Goal: Transaction & Acquisition: Purchase product/service

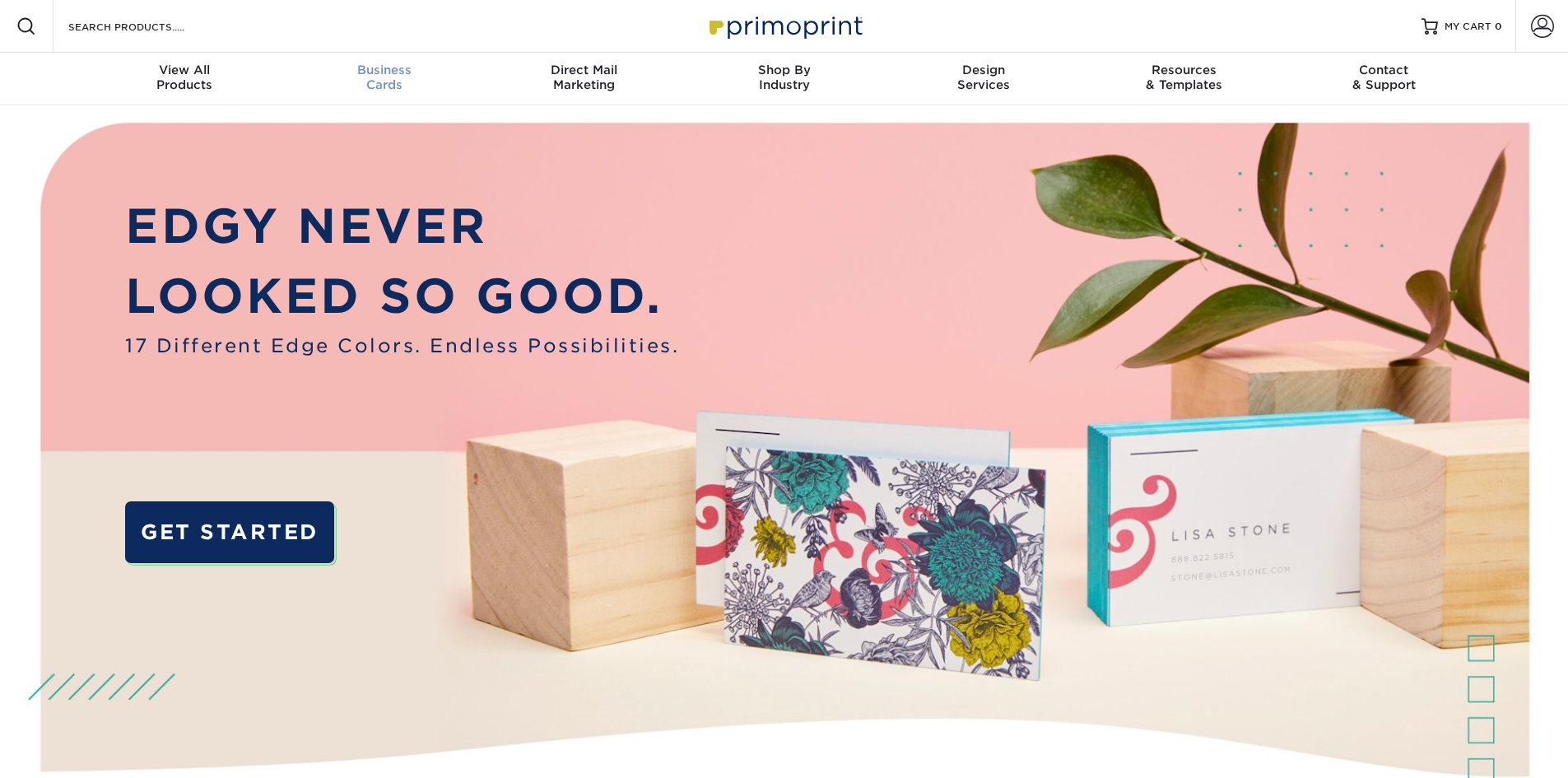
click at [388, 75] on span "Business" at bounding box center [383, 70] width 200 height 15
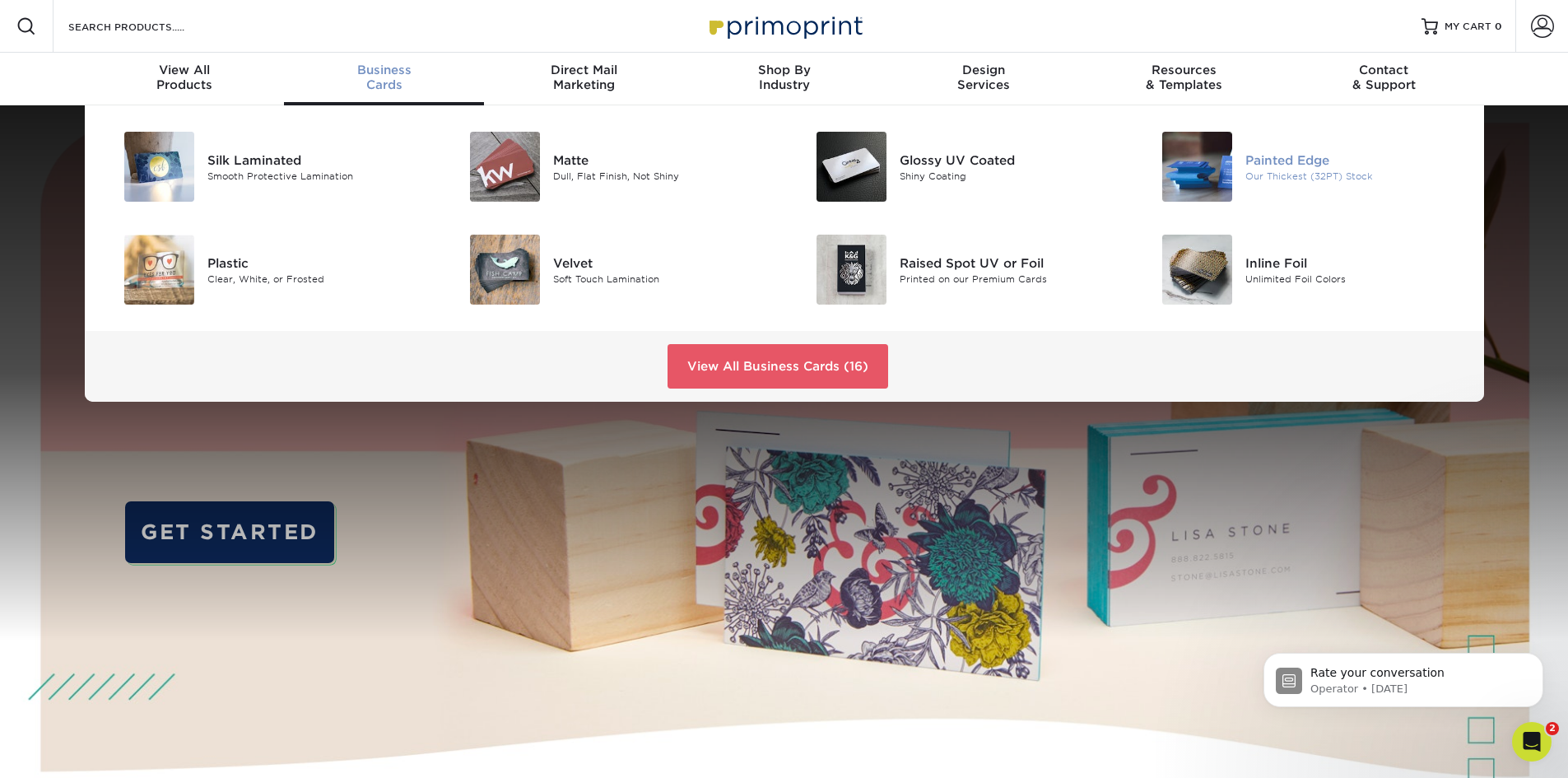
click at [1269, 154] on div "Painted Edge" at bounding box center [1354, 159] width 218 height 18
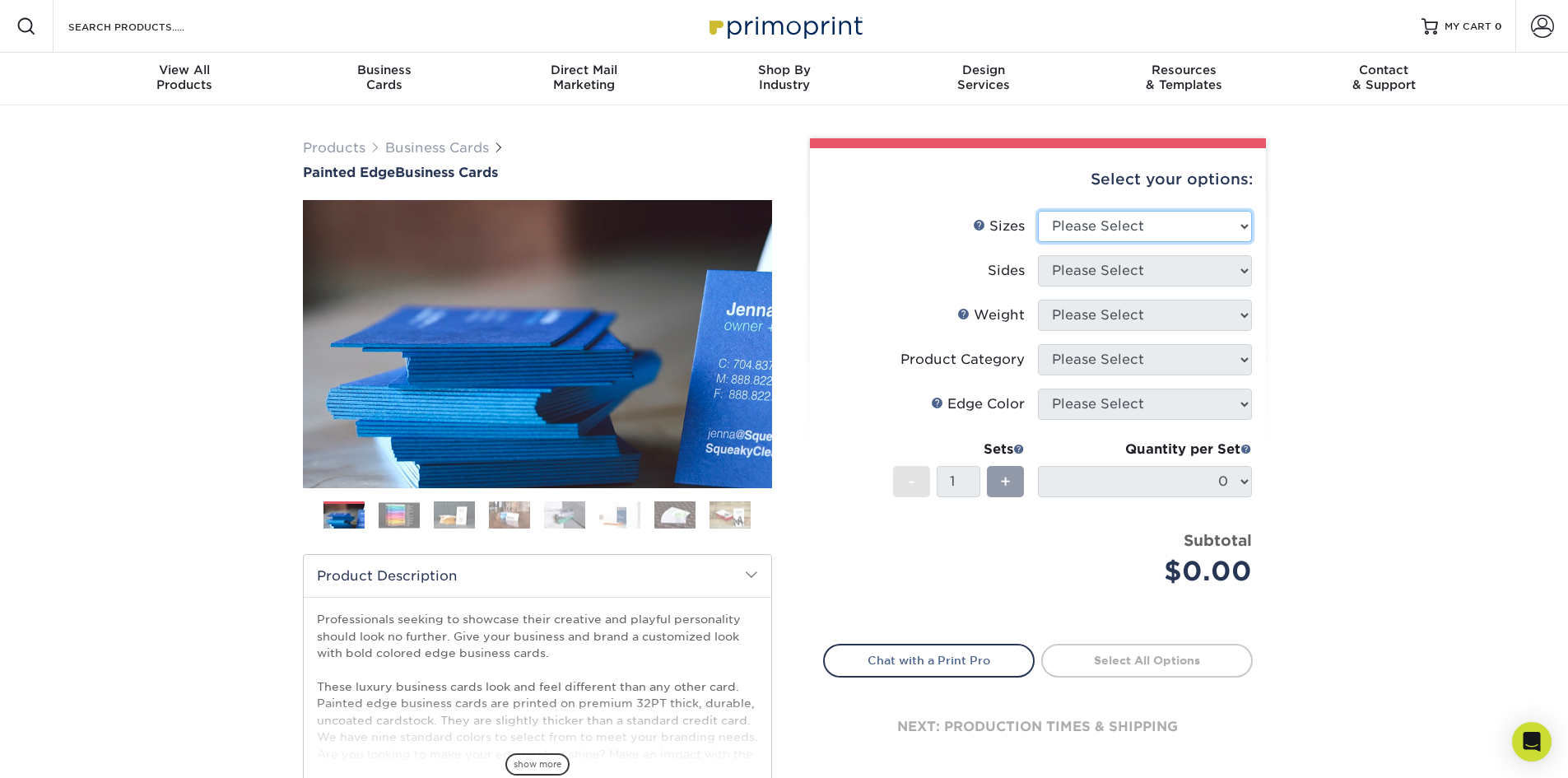
click at [1228, 229] on select "Please Select 2" x 3.5" - Standard 2.125" x 3.375" - European 2.5" x 2.5" - Squ…" at bounding box center [1145, 227] width 214 height 31
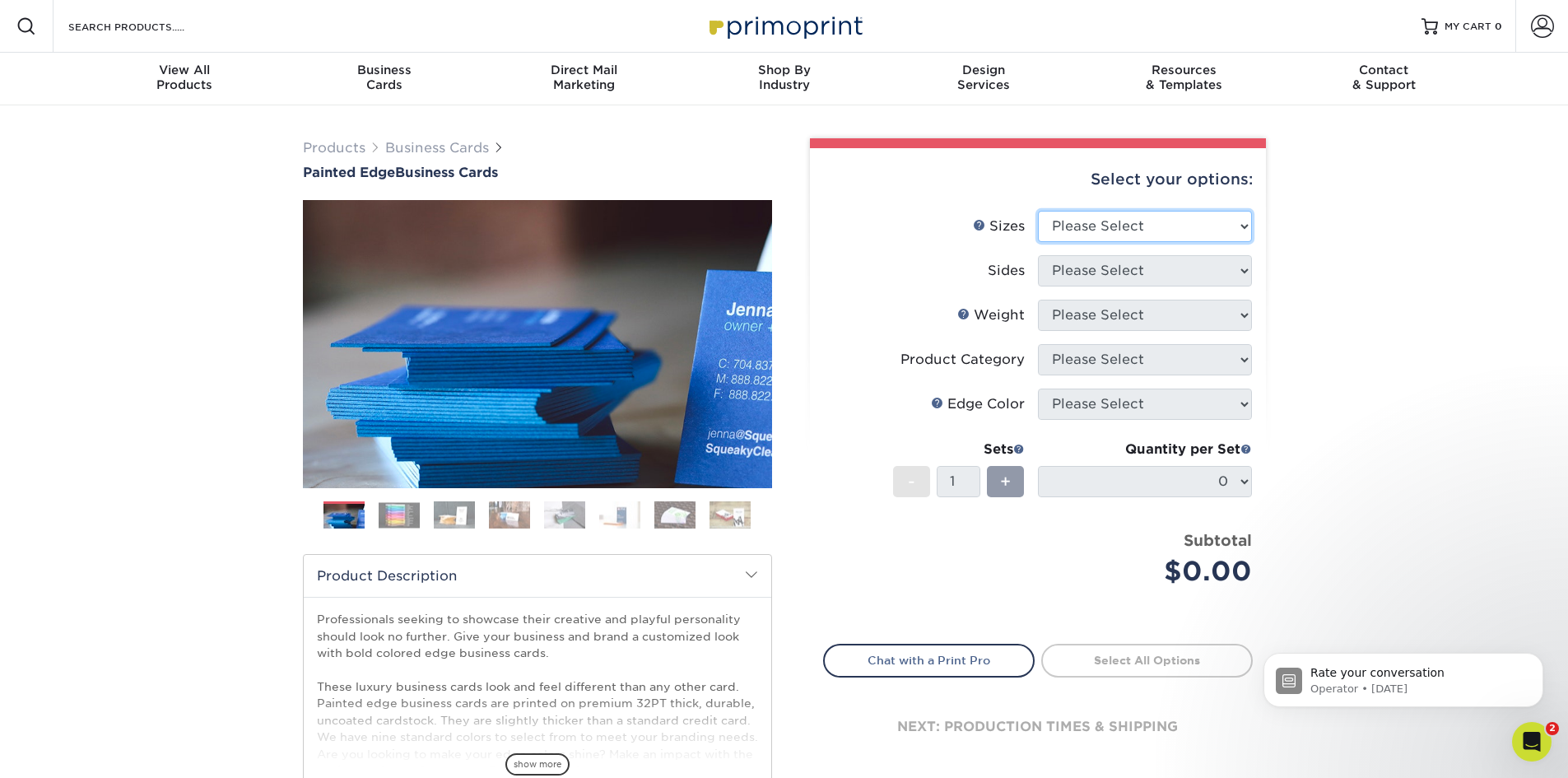
select select "2.00x3.50"
click at [1038, 211] on select "Please Select 2" x 3.5" - Standard 2.125" x 3.375" - European 2.5" x 2.5" - Squ…" at bounding box center [1145, 227] width 214 height 31
click at [1195, 281] on select "Please Select Print Both Sides Print Front Only" at bounding box center [1145, 271] width 214 height 31
select select "13abbda7-1d64-4f25-8bb2-c179b224825d"
click at [1038, 255] on select "Please Select Print Both Sides Print Front Only" at bounding box center [1145, 271] width 214 height 31
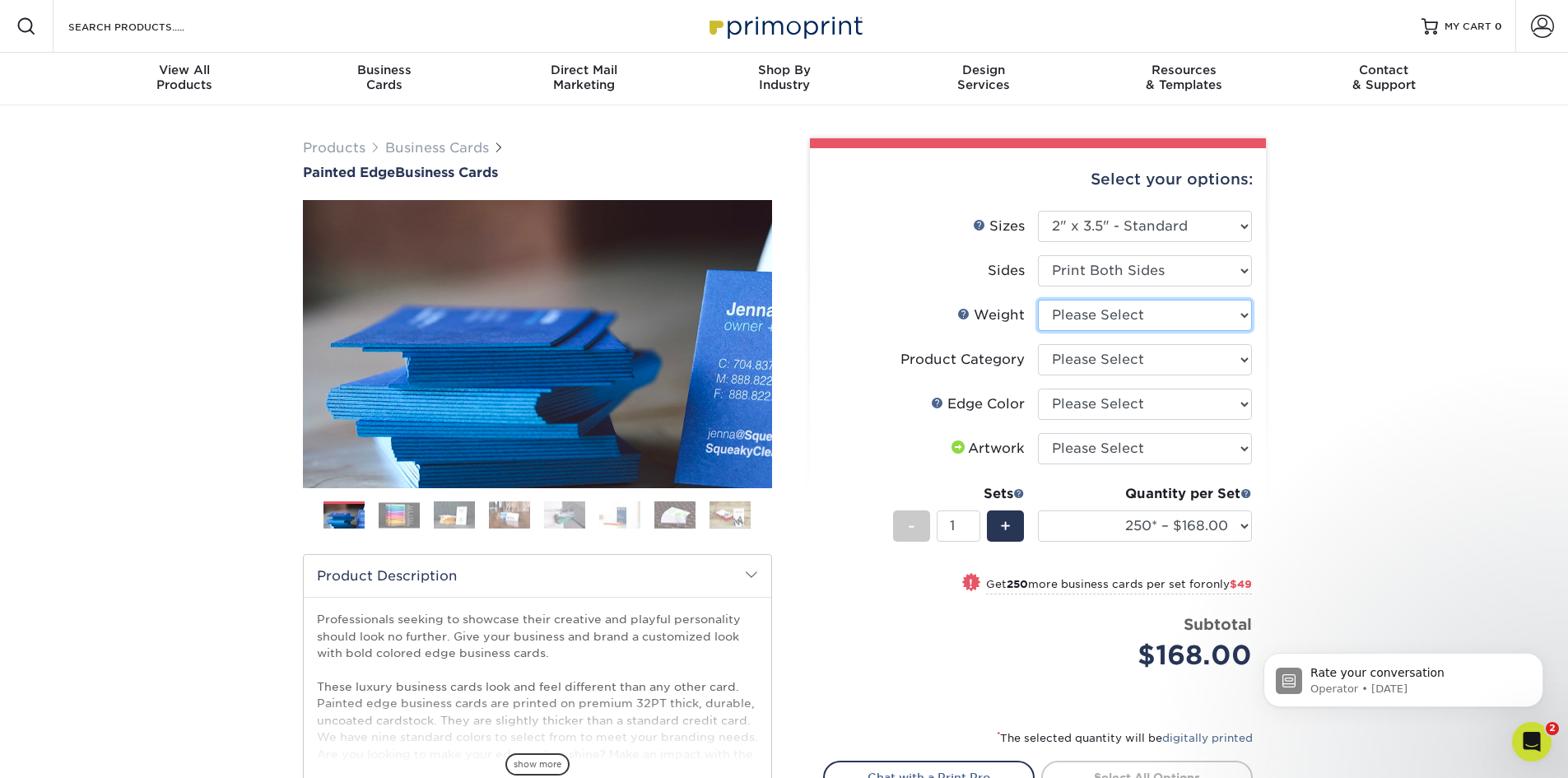
click at [1216, 318] on select "Please Select 32PTUC" at bounding box center [1145, 315] width 214 height 31
select select "32PTUC"
click at [1038, 300] on select "Please Select 32PTUC" at bounding box center [1145, 315] width 214 height 31
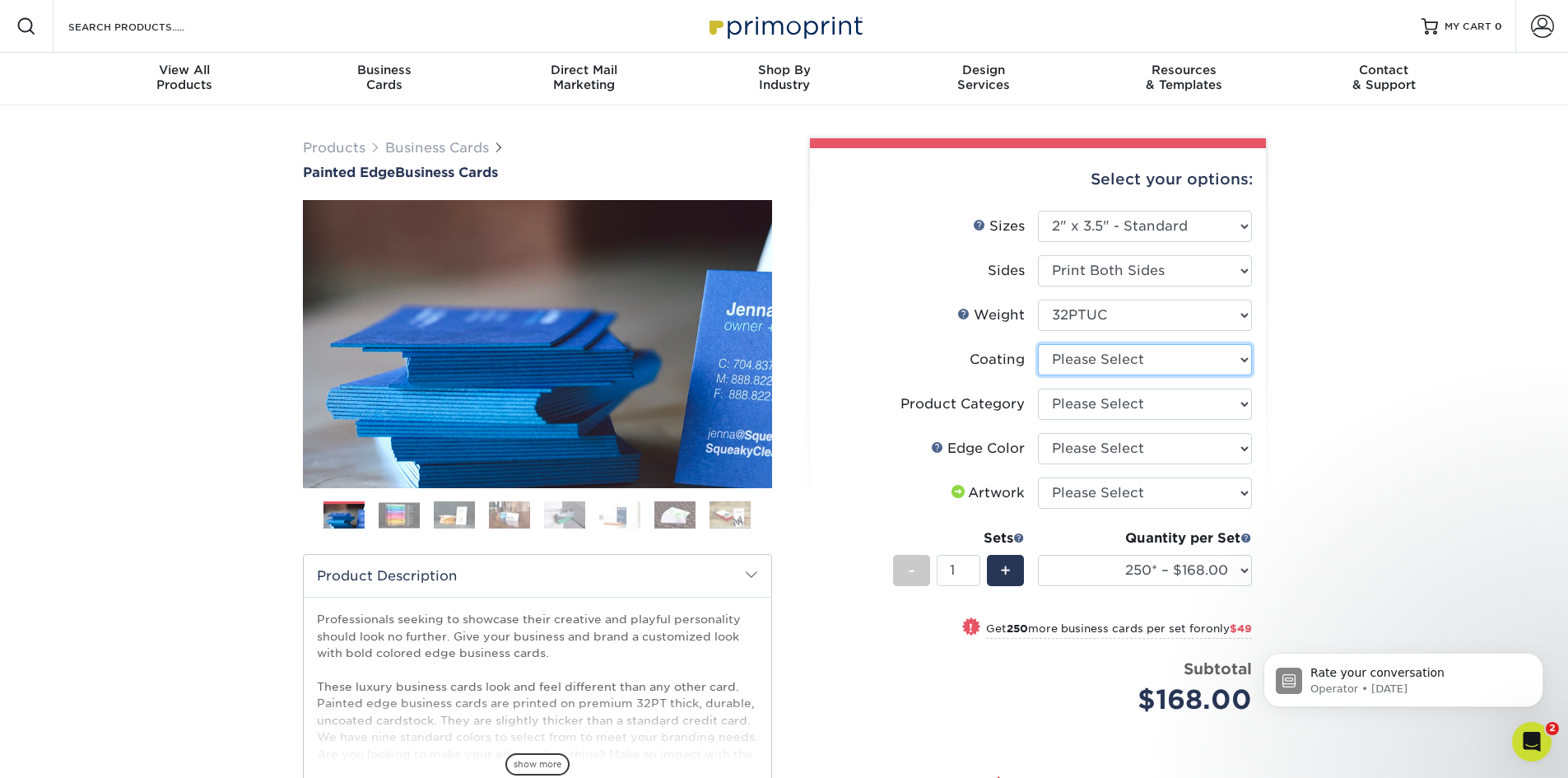
click at [1186, 362] on select at bounding box center [1145, 360] width 214 height 31
select select "3e7618de-abca-4bda-9f97-8b9129e913d8"
click at [1038, 344] on select at bounding box center [1145, 360] width 214 height 31
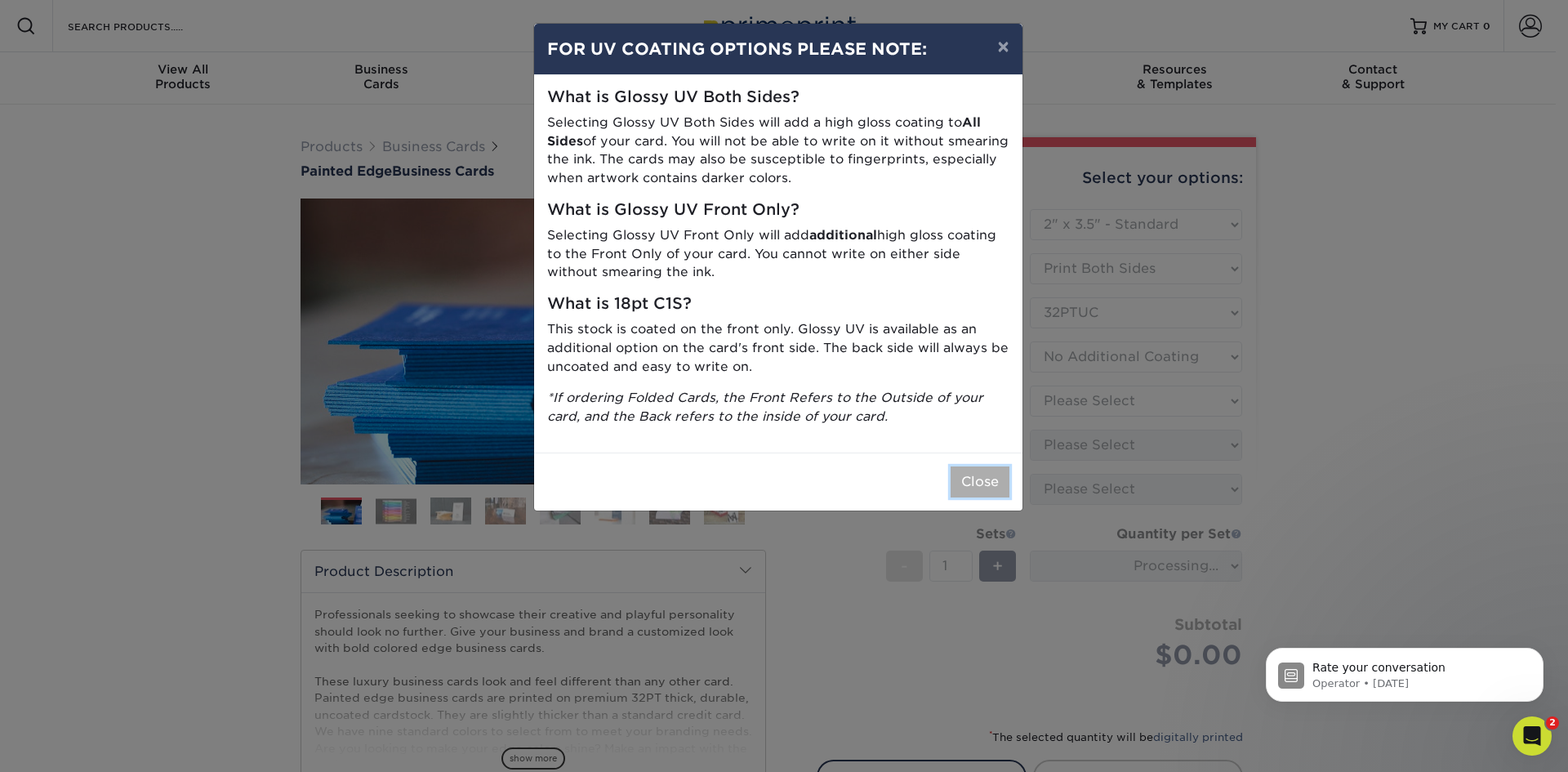
click at [965, 488] on button "Close" at bounding box center [979, 482] width 59 height 31
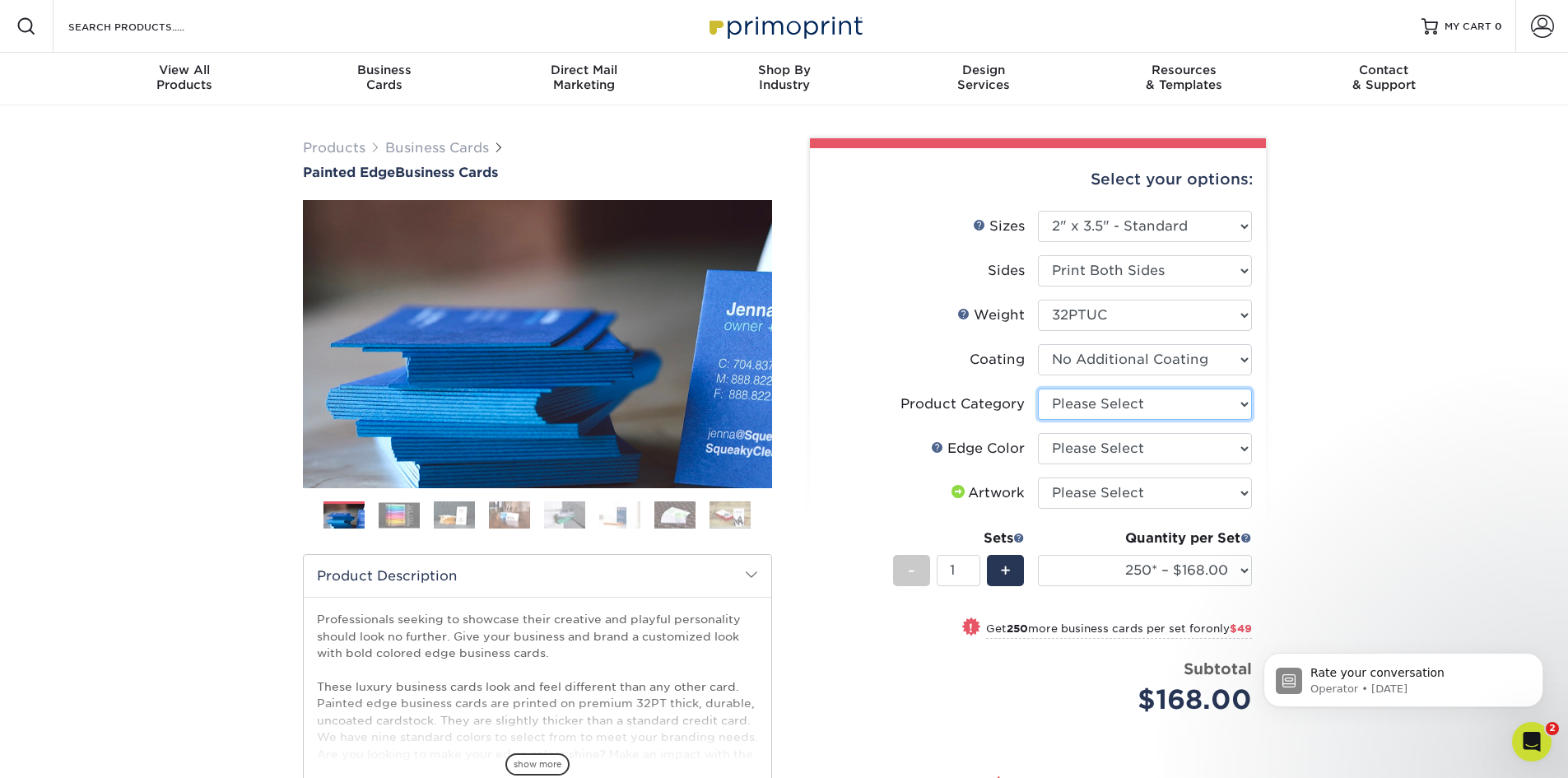
click at [1183, 412] on select "Please Select Business Cards" at bounding box center [1145, 404] width 214 height 31
select select "3b5148f1-0588-4f88-a218-97bcfdce65c1"
click at [1038, 388] on select "Please Select Business Cards" at bounding box center [1145, 404] width 214 height 31
click at [1153, 450] on select "Please Select Charcoal Black Brown Blue Pearlescent Blue Pearlescent Gold Pearl…" at bounding box center [1145, 449] width 214 height 31
select select "84f43a64-87e1-46ad-aba1-d69946adcbfc"
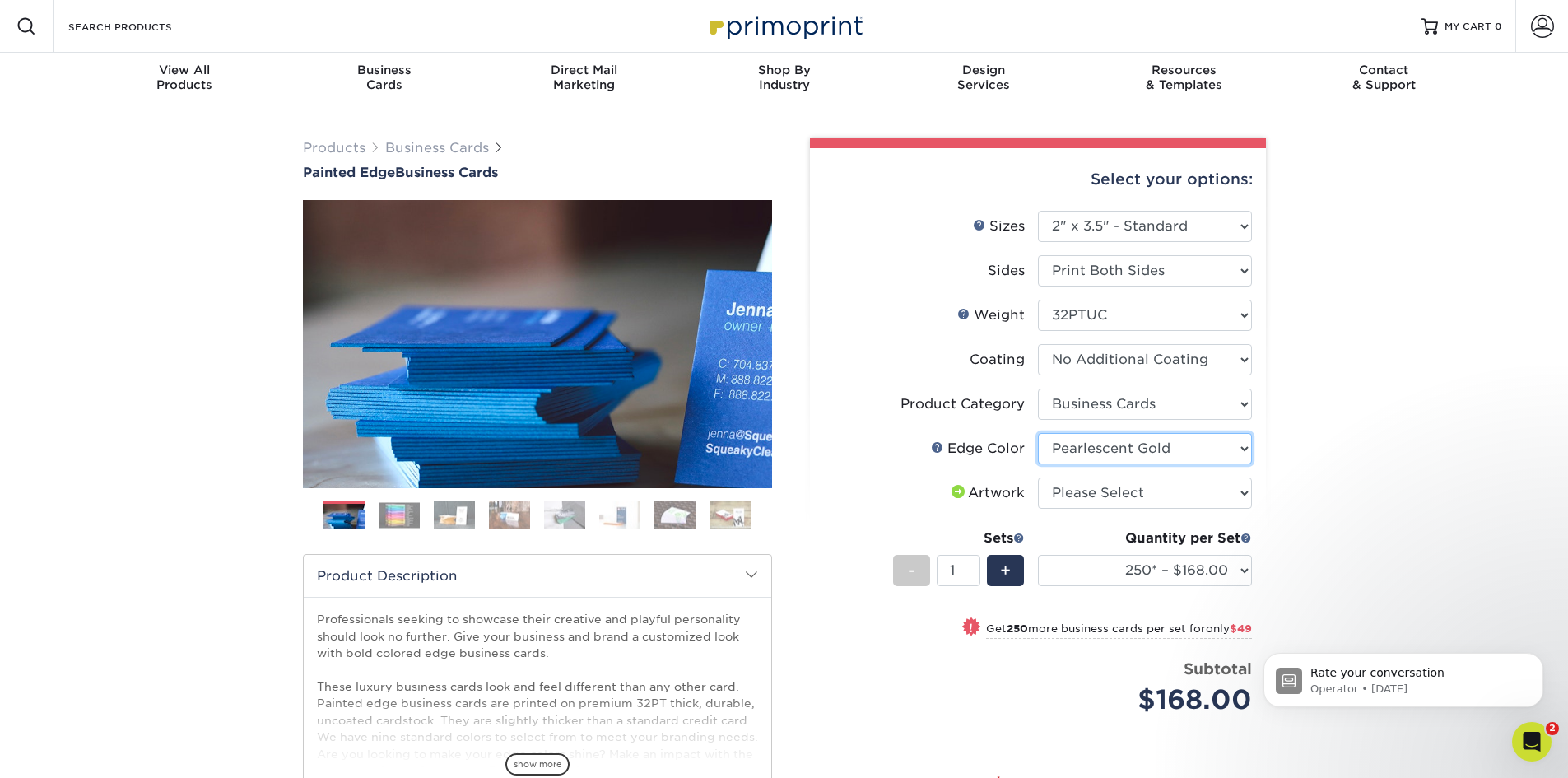
click at [1038, 433] on select "Please Select Charcoal Black Brown Blue Pearlescent Blue Pearlescent Gold Pearl…" at bounding box center [1145, 449] width 214 height 31
click at [398, 512] on img at bounding box center [399, 515] width 41 height 26
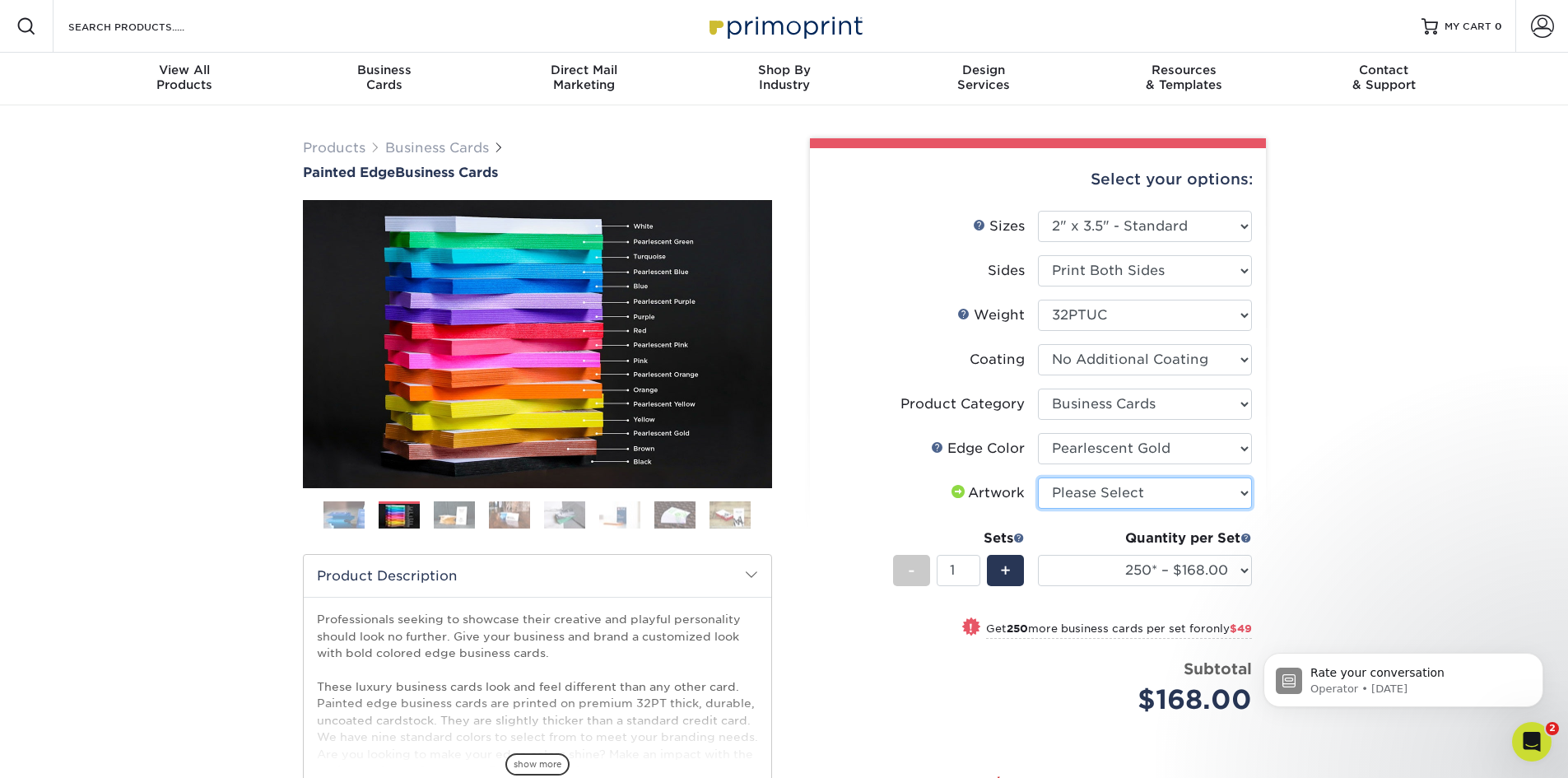
click at [1153, 496] on select "Please Select I will upload files I need a design - $100" at bounding box center [1145, 493] width 214 height 31
select select "upload"
click at [1038, 477] on select "Please Select I will upload files I need a design - $100" at bounding box center [1145, 493] width 214 height 31
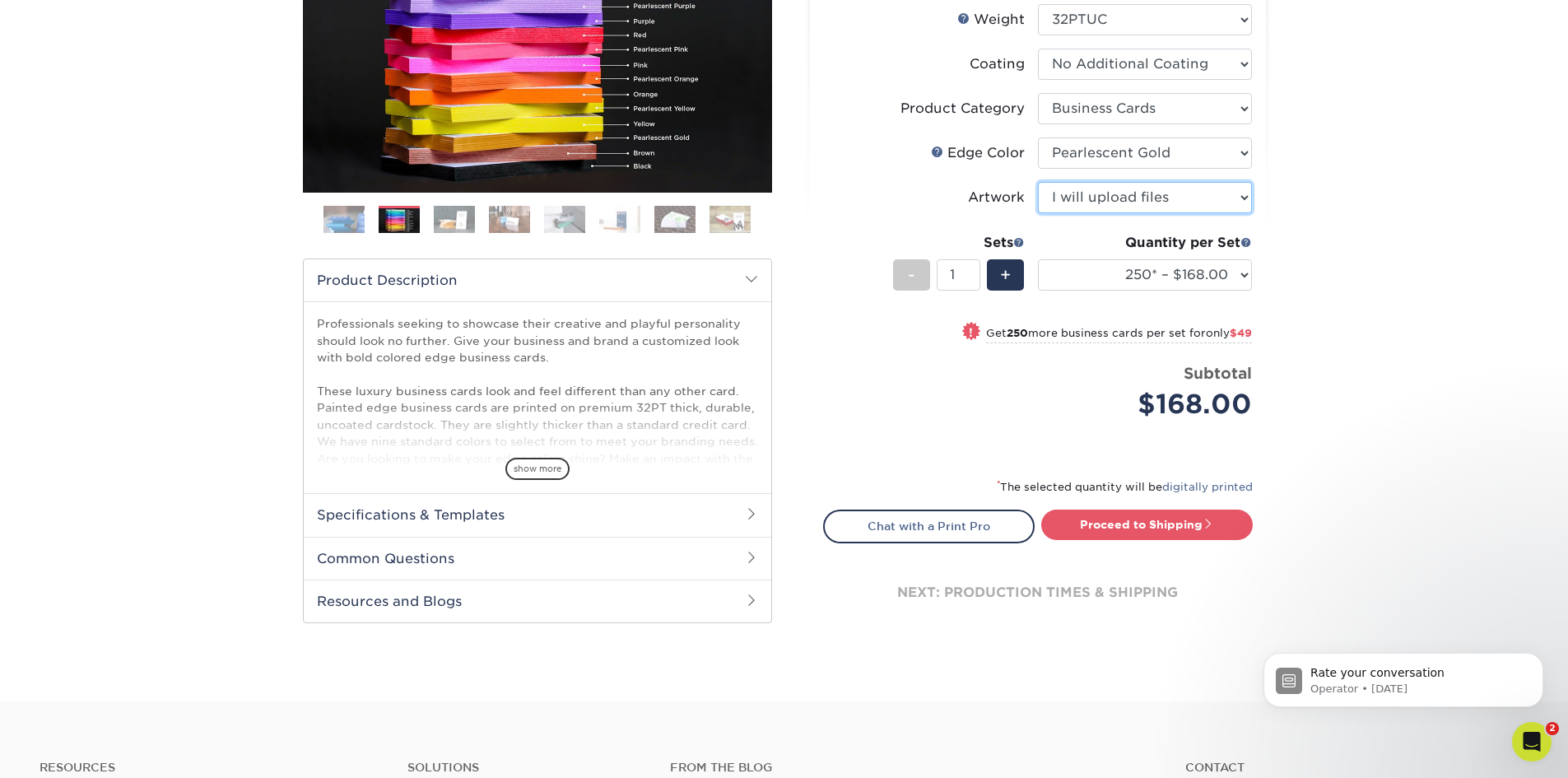
scroll to position [329, 0]
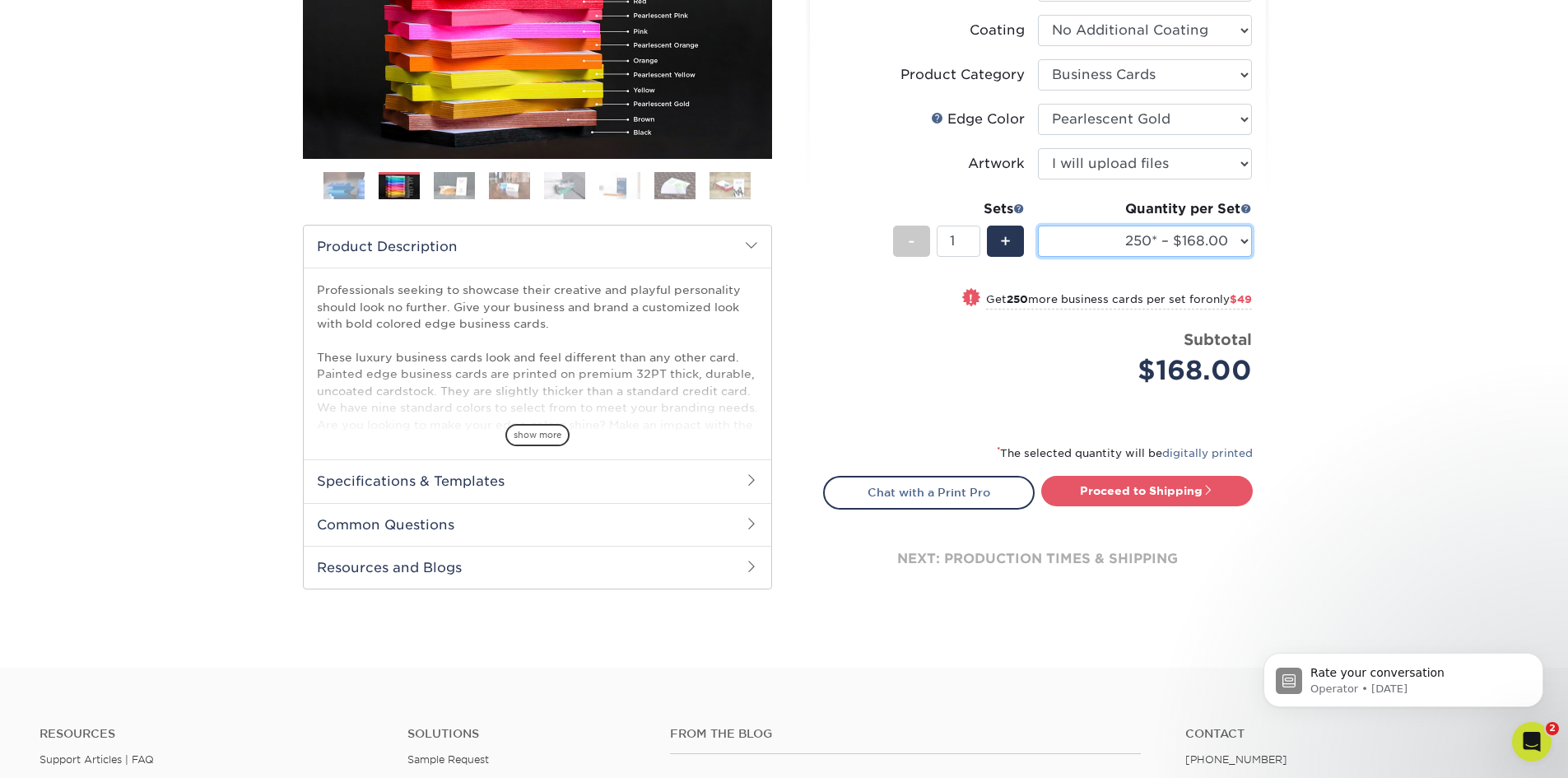
click at [1243, 240] on select "250* – $168.00 500* – $217.00 1000* – $339.00" at bounding box center [1145, 242] width 214 height 31
click at [1137, 489] on link "Proceed to Shipping" at bounding box center [1147, 490] width 211 height 29
type input "Set 1"
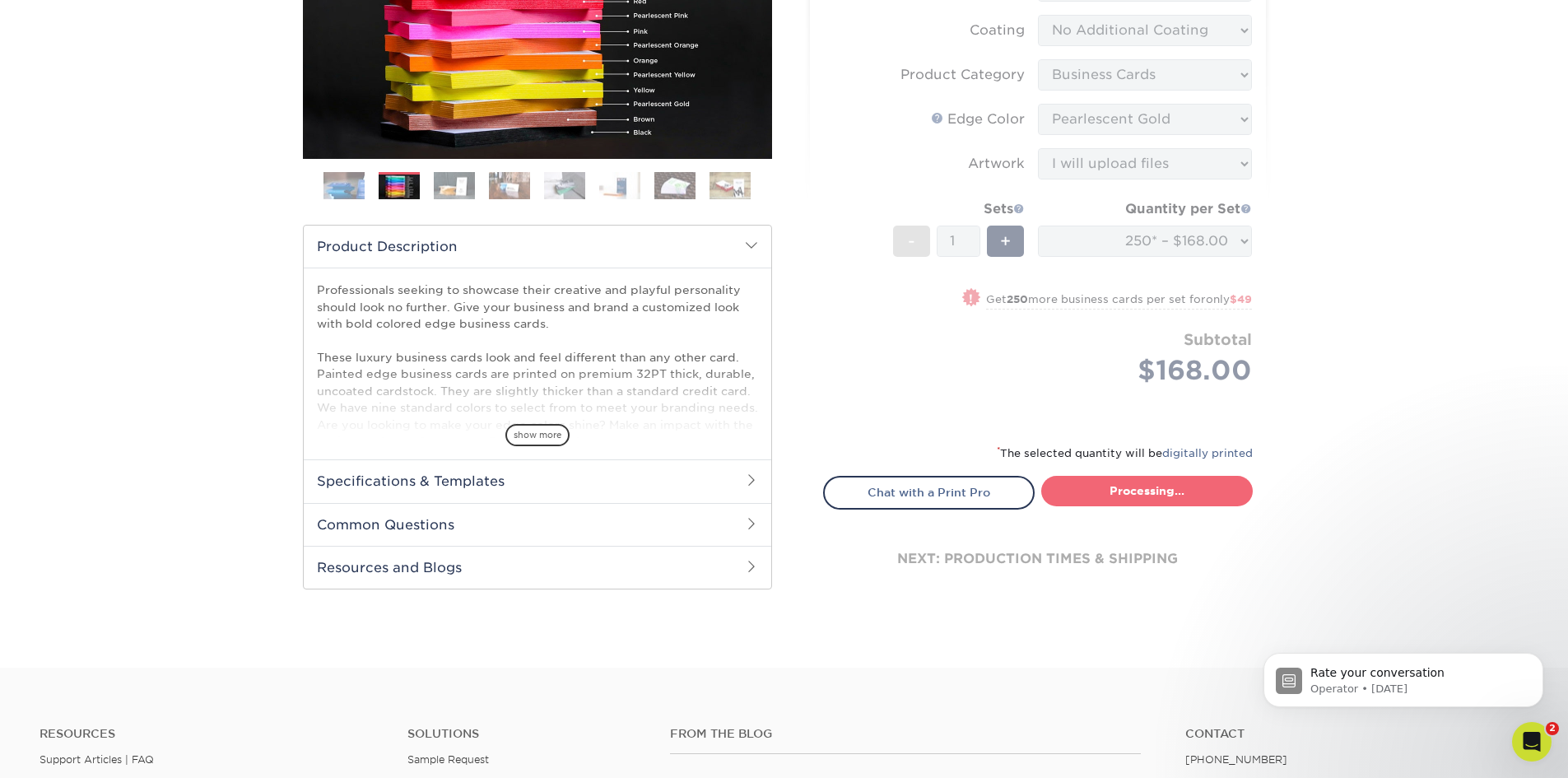
select select "b1d50ed3-fc81-464d-a1d8-d1915fbce704"
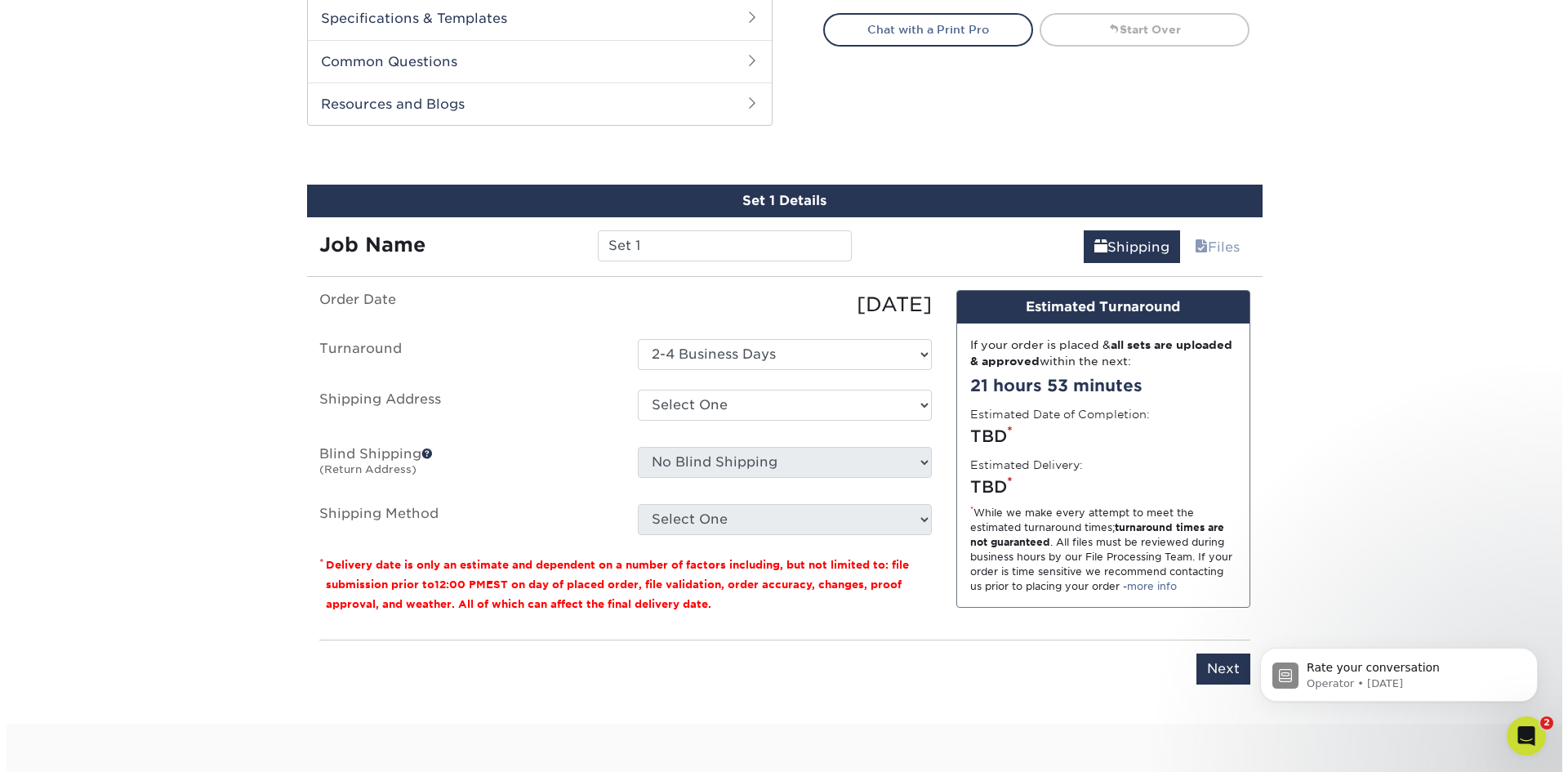
scroll to position [843, 0]
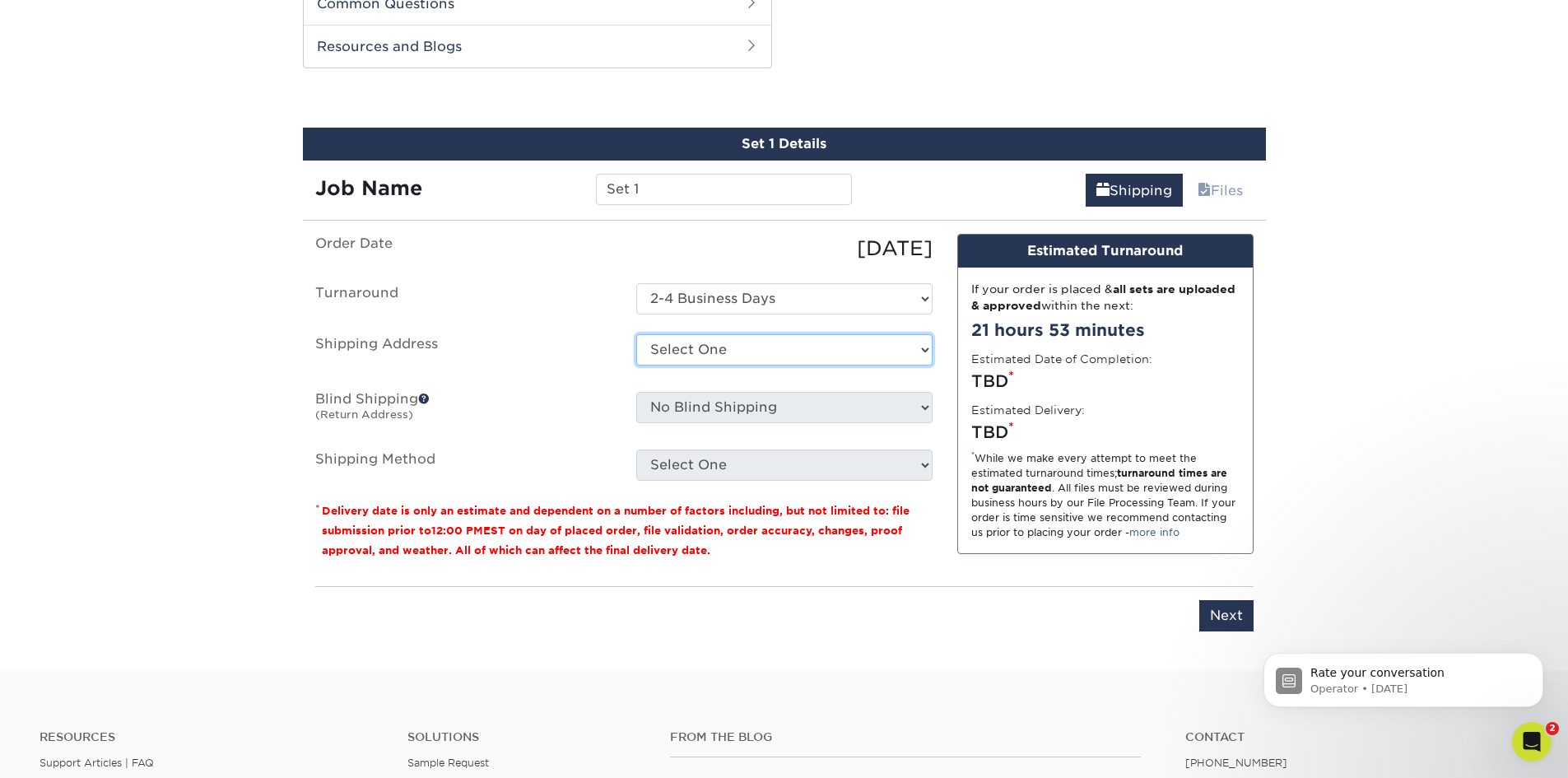
click at [781, 345] on select "Select One + Add New Address - Login" at bounding box center [784, 350] width 296 height 31
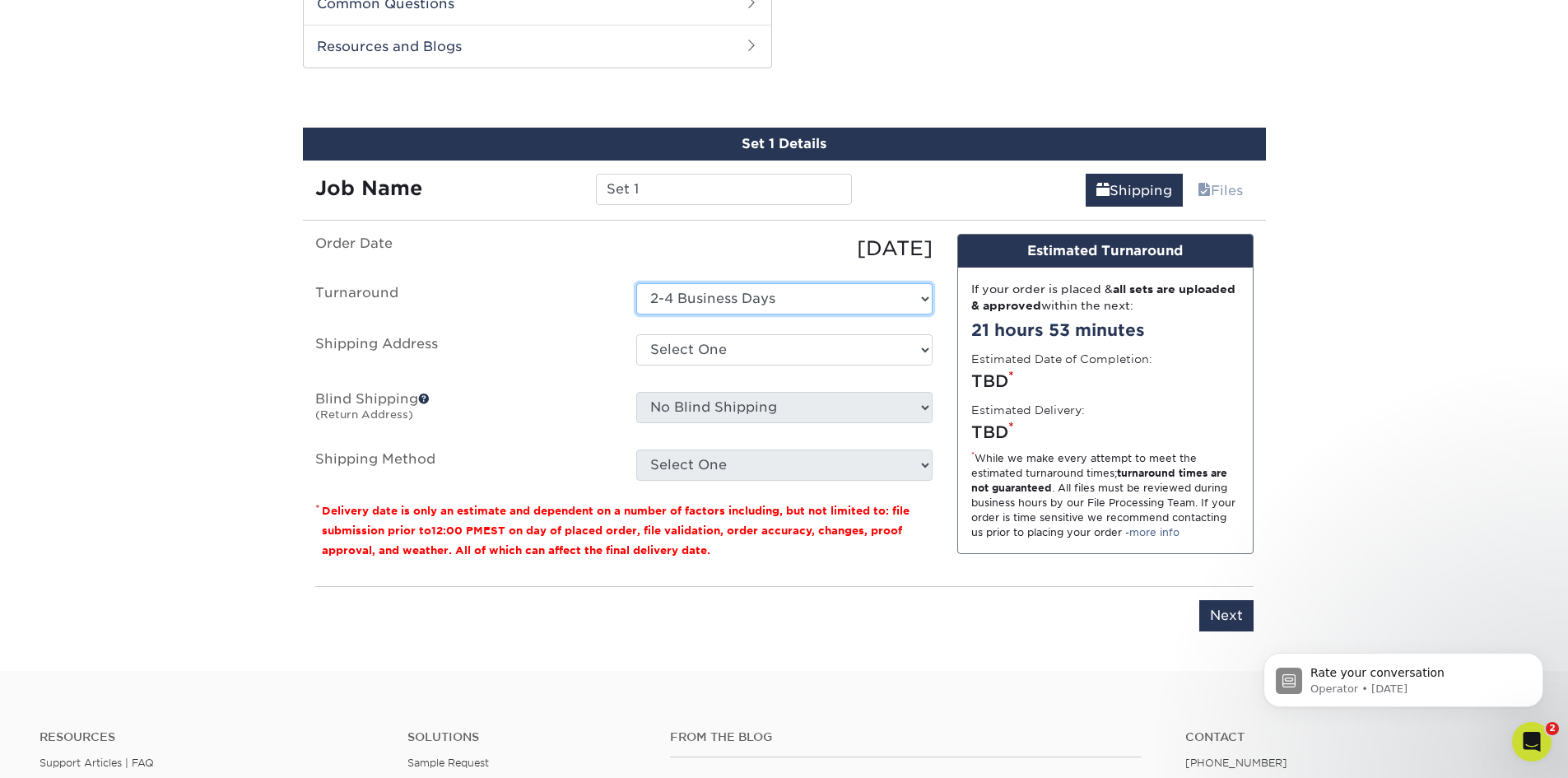
click at [773, 294] on select "Select One 2-4 Business Days" at bounding box center [784, 299] width 296 height 31
click at [1234, 615] on input "Next" at bounding box center [1226, 616] width 54 height 31
type input "Next"
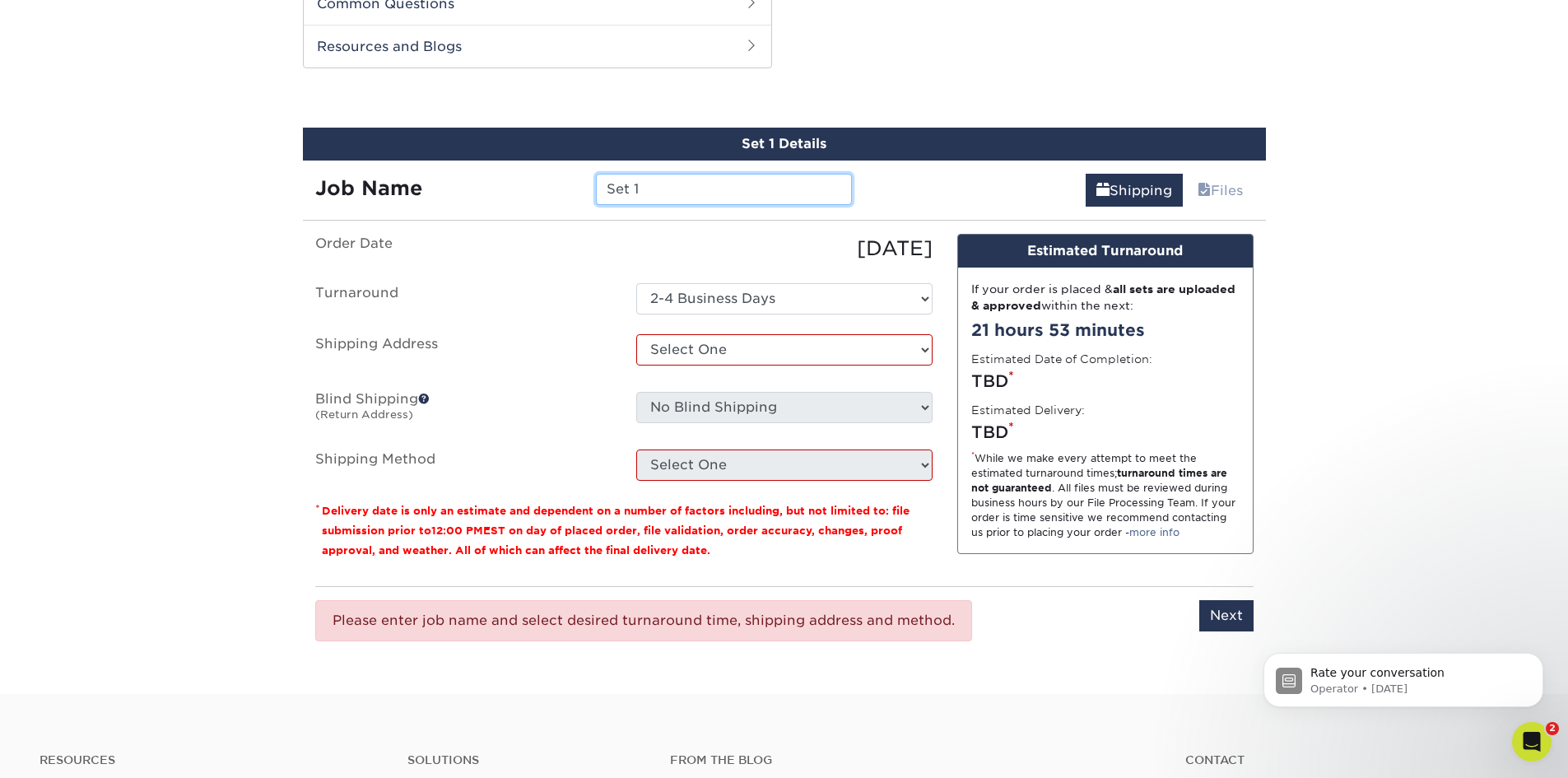
click at [643, 190] on input "Set 1" at bounding box center [725, 189] width 256 height 31
type input "Set 1 - Tommy McCafferty"
click at [691, 358] on select "Select One + Add New Address - Login" at bounding box center [784, 350] width 296 height 31
select select "newaddress"
click at [636, 335] on select "Select One + Add New Address - Login" at bounding box center [784, 350] width 296 height 31
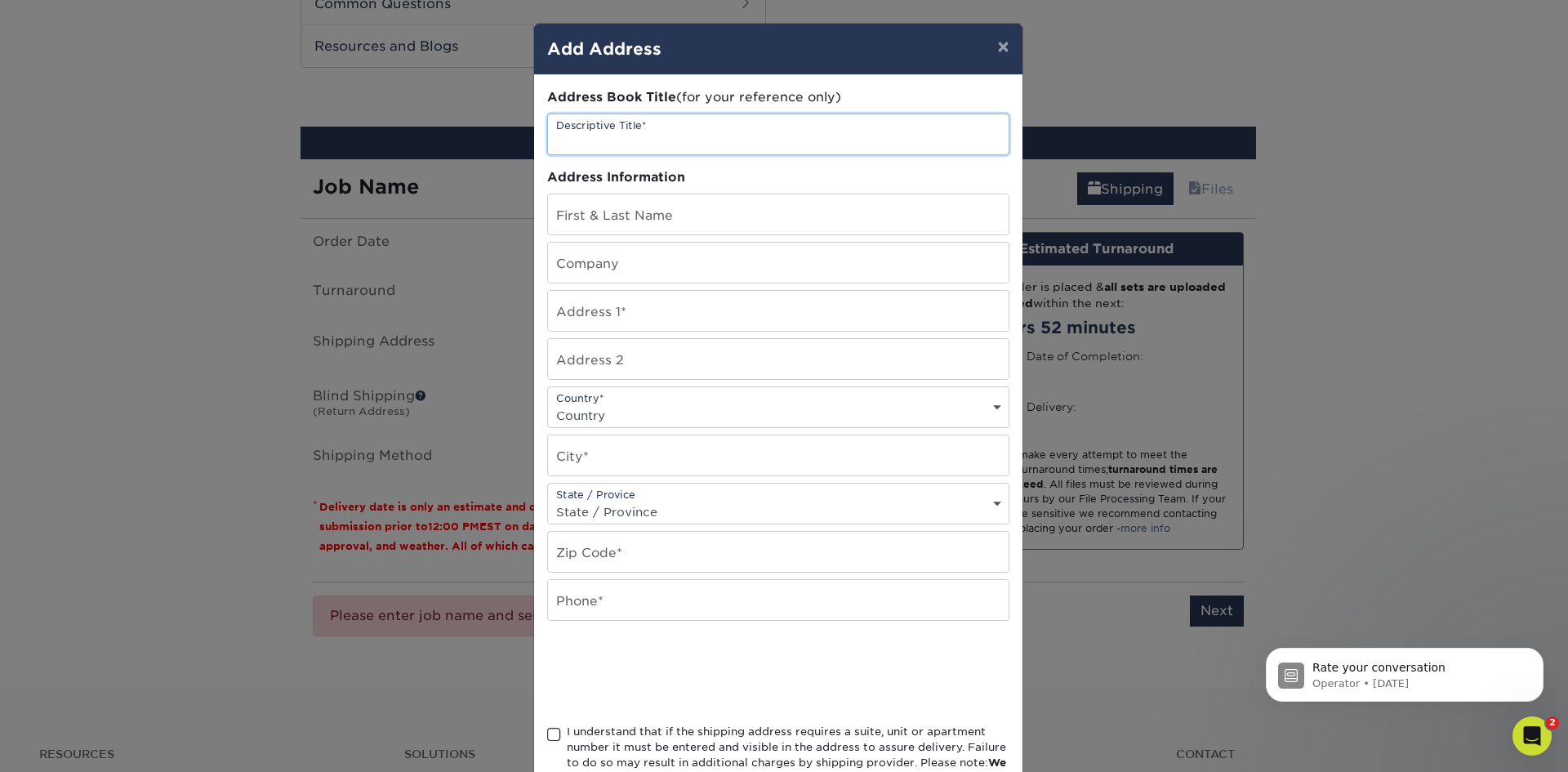
click at [632, 134] on input "text" at bounding box center [778, 134] width 461 height 40
type input "Tommy"
type input "Jen Pagane"
type input "Legacy Realty Partners"
type input "501 Grant Street"
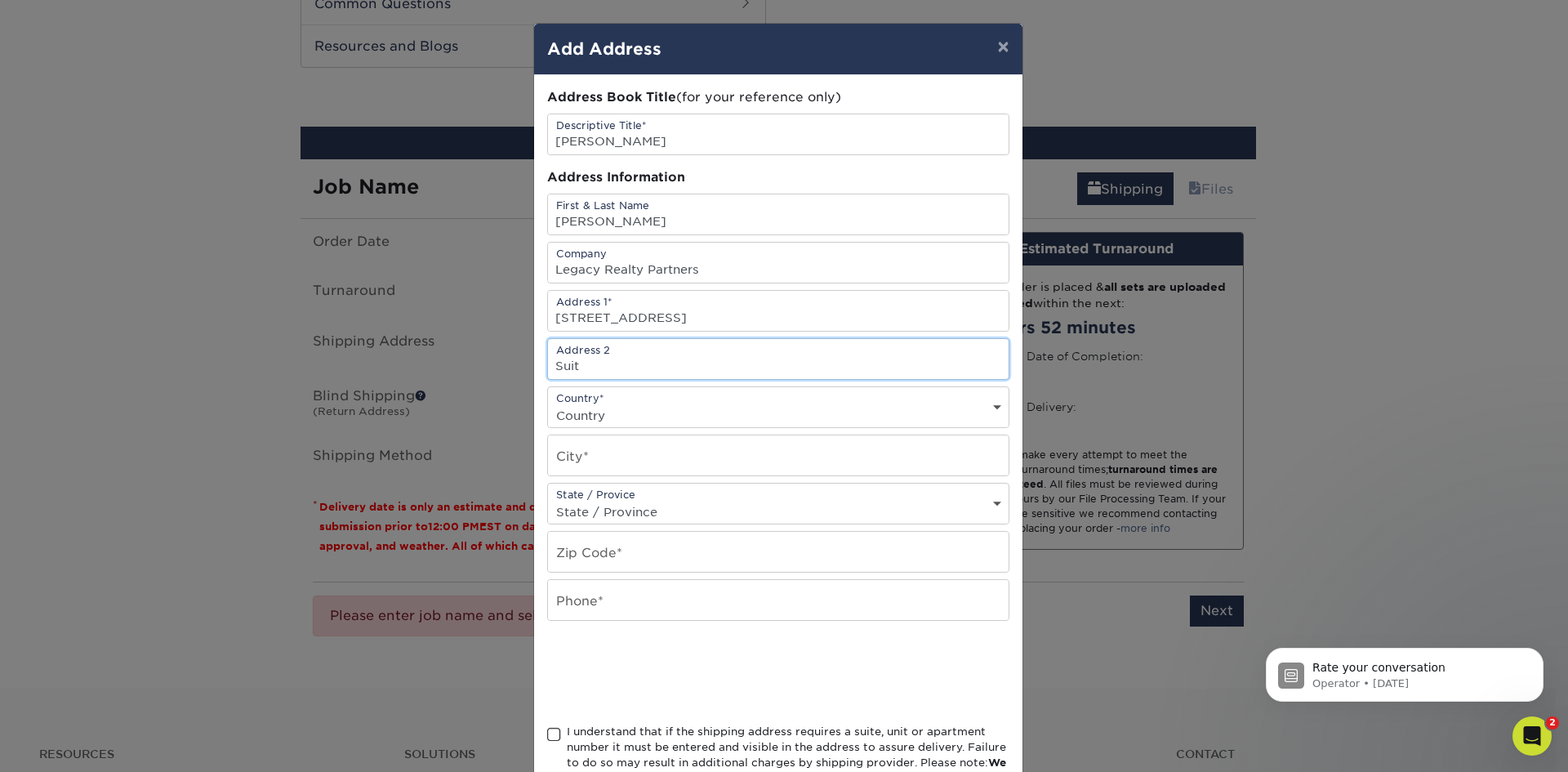
type input "Suite 1025"
click at [641, 411] on select "Country United States Canada ----------------------------- Afghanistan Albania …" at bounding box center [778, 415] width 461 height 24
select select "US"
click at [548, 403] on select "Country United States Canada ----------------------------- Afghanistan Albania …" at bounding box center [778, 415] width 461 height 24
click at [599, 454] on input "text" at bounding box center [778, 456] width 461 height 40
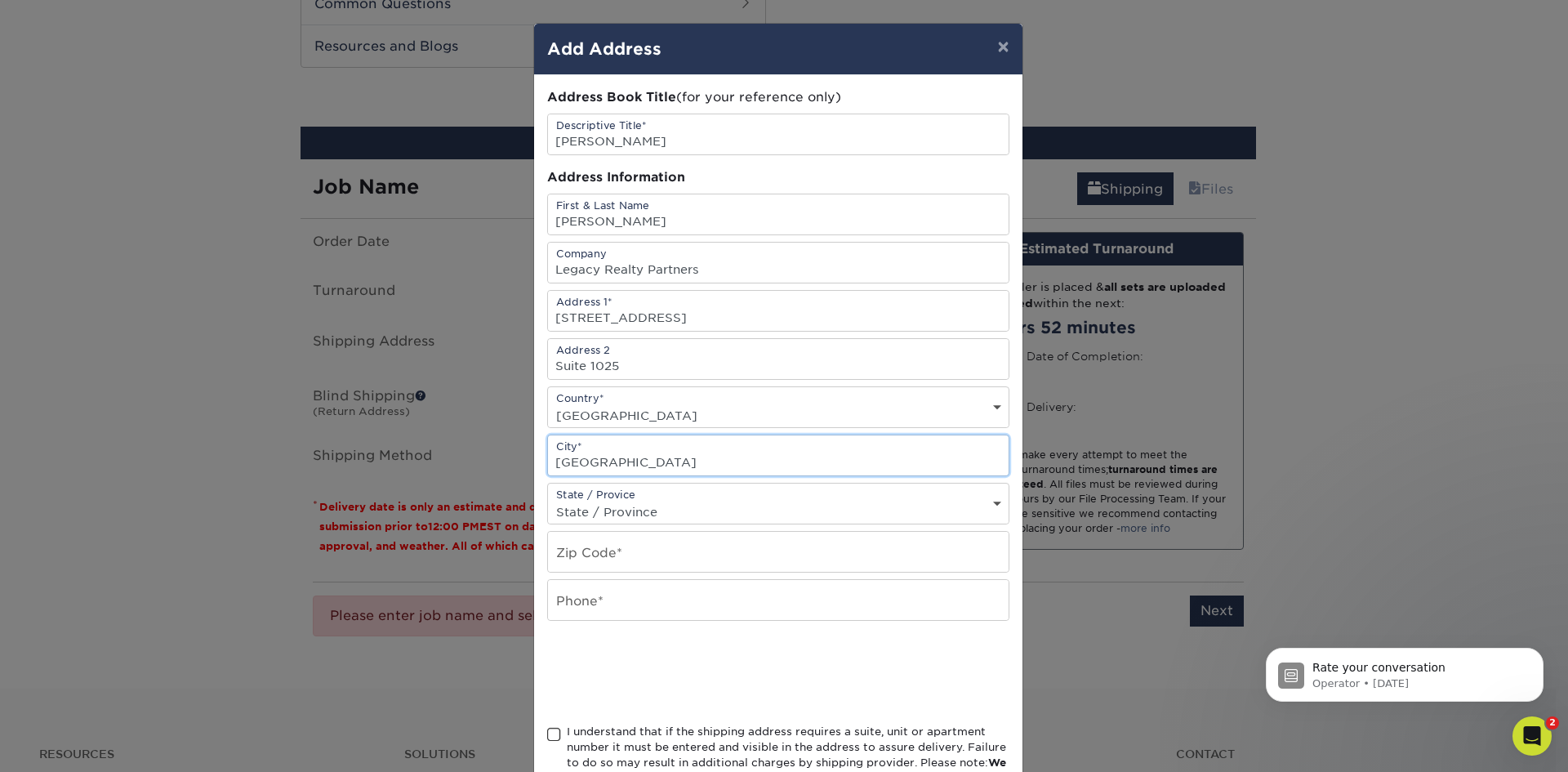
type input "Pittsburgh"
click at [629, 508] on select "State / Province Alabama Alaska Arizona Arkansas California Colorado Connecticu…" at bounding box center [778, 512] width 461 height 24
select select "PA"
click at [548, 500] on select "State / Province Alabama Alaska Arizona Arkansas California Colorado Connecticu…" at bounding box center [778, 512] width 461 height 24
click at [594, 554] on input "text" at bounding box center [778, 552] width 461 height 40
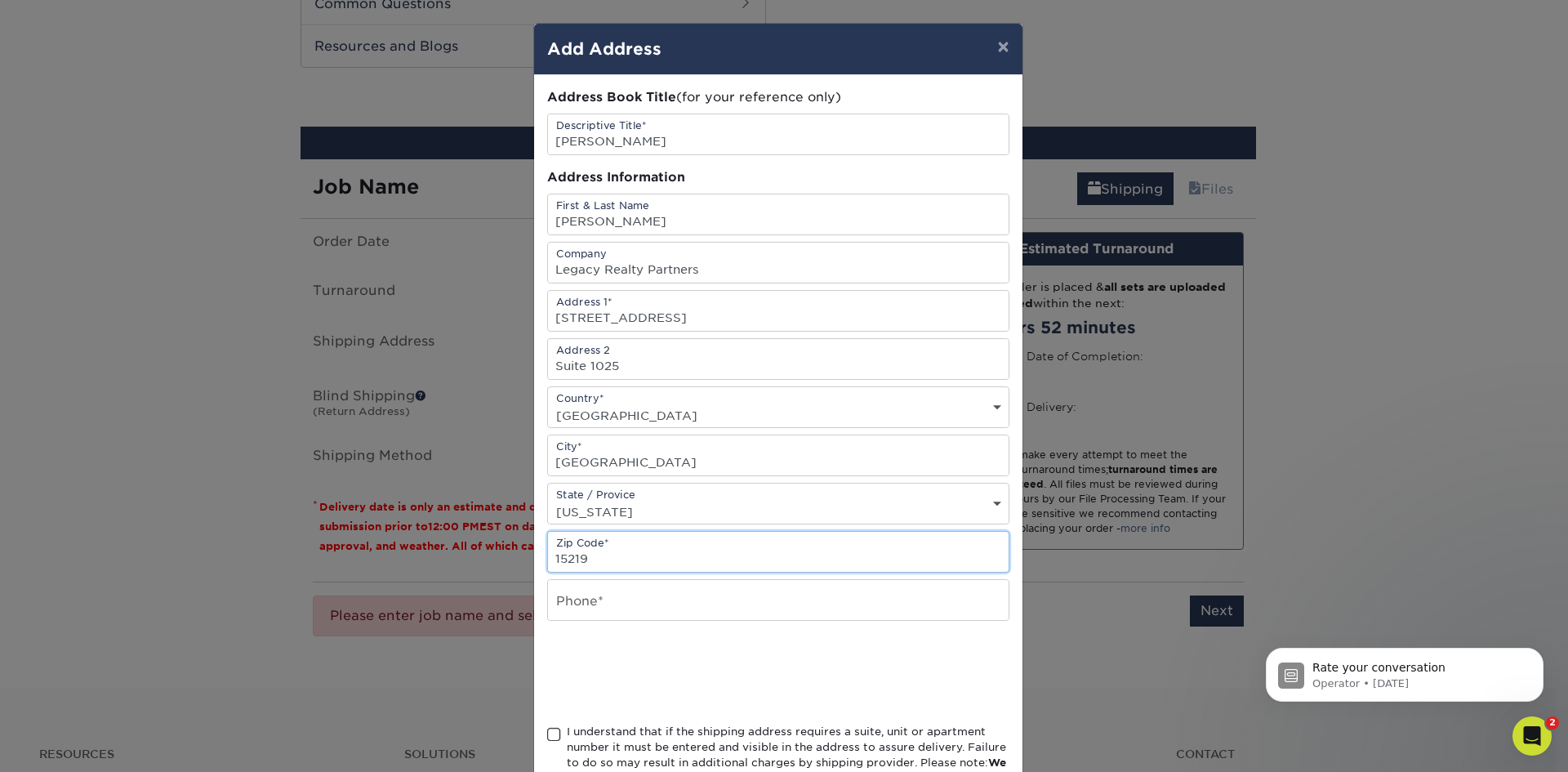
type input "15219"
type input "4128665429"
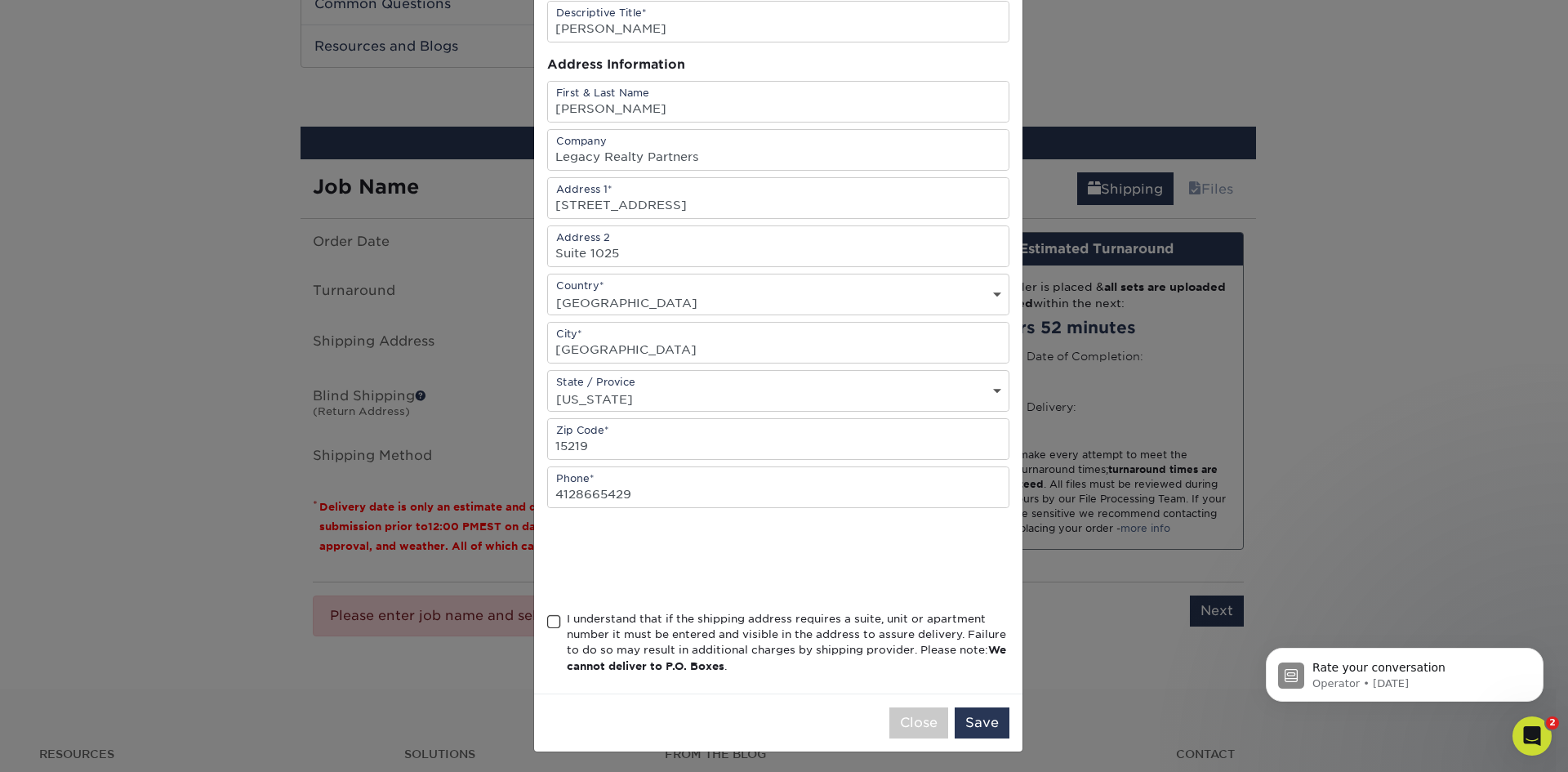
scroll to position [116, 0]
click at [552, 626] on span at bounding box center [553, 618] width 14 height 16
click at [0, 0] on input "I understand that if the shipping address requires a suite, unit or apartment n…" at bounding box center [0, 0] width 0 height 0
click at [976, 722] on button "Save" at bounding box center [982, 720] width 55 height 31
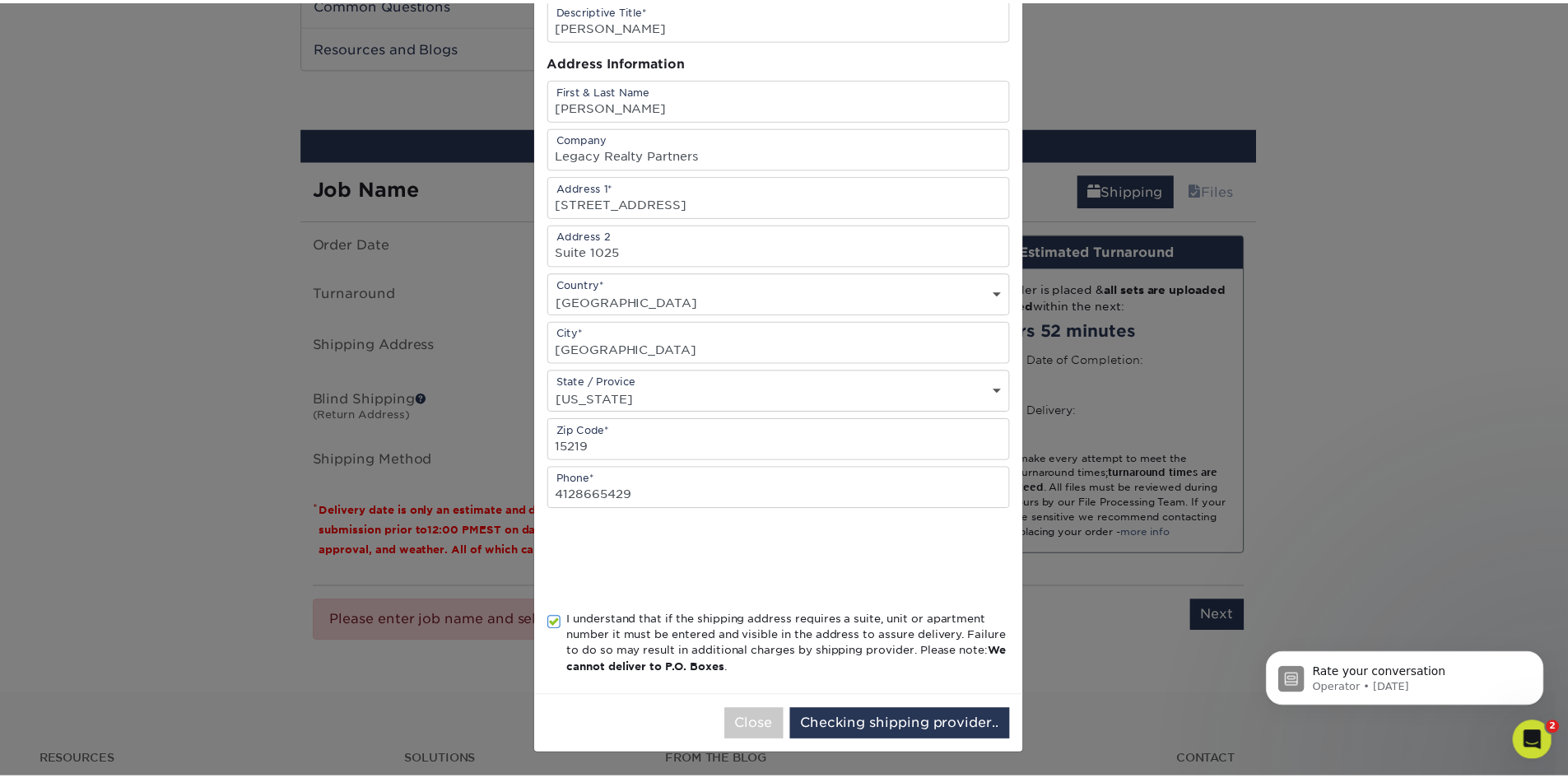
scroll to position [0, 0]
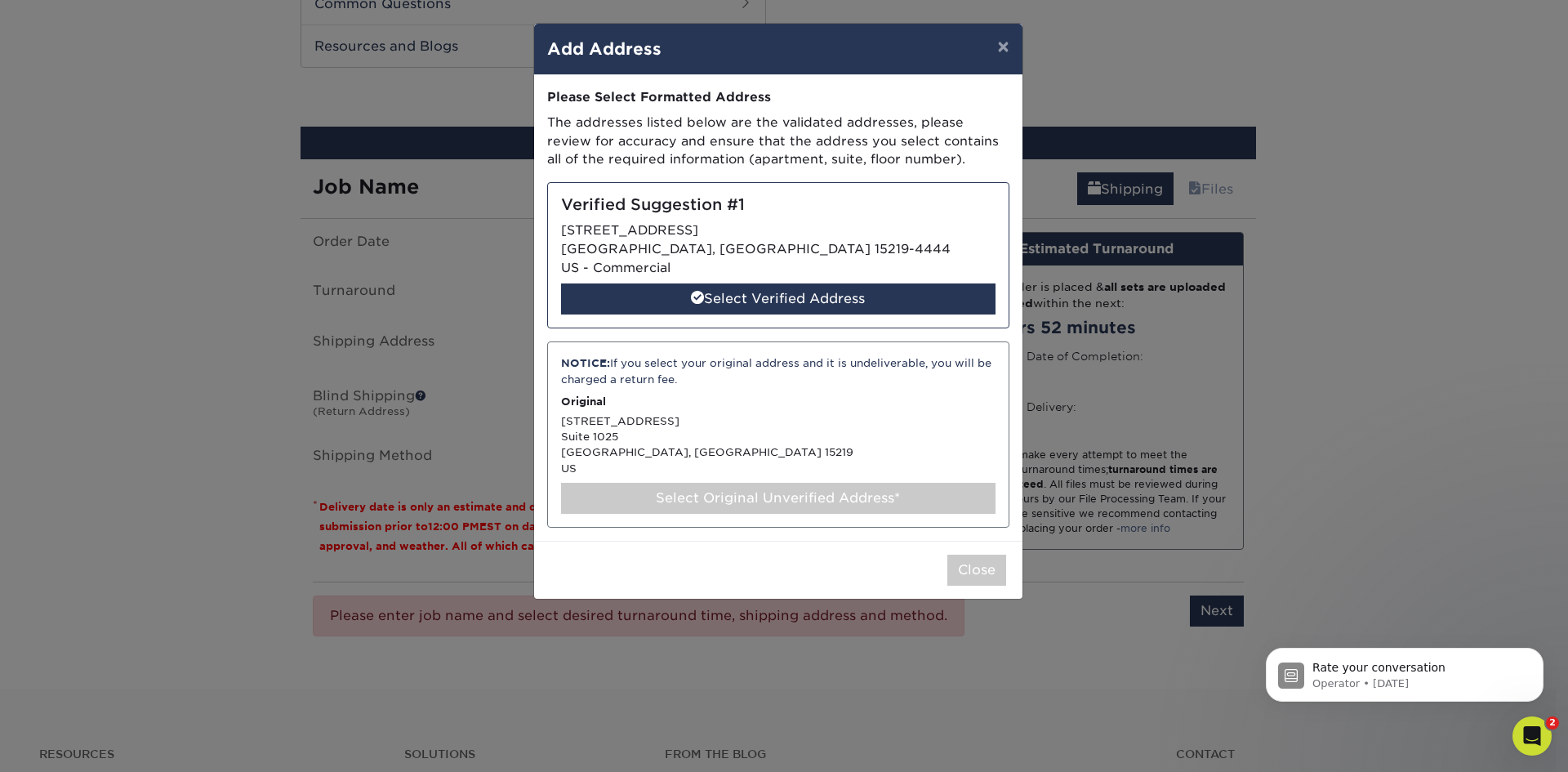
click at [729, 499] on div "Select Original Unverified Address*" at bounding box center [777, 499] width 434 height 31
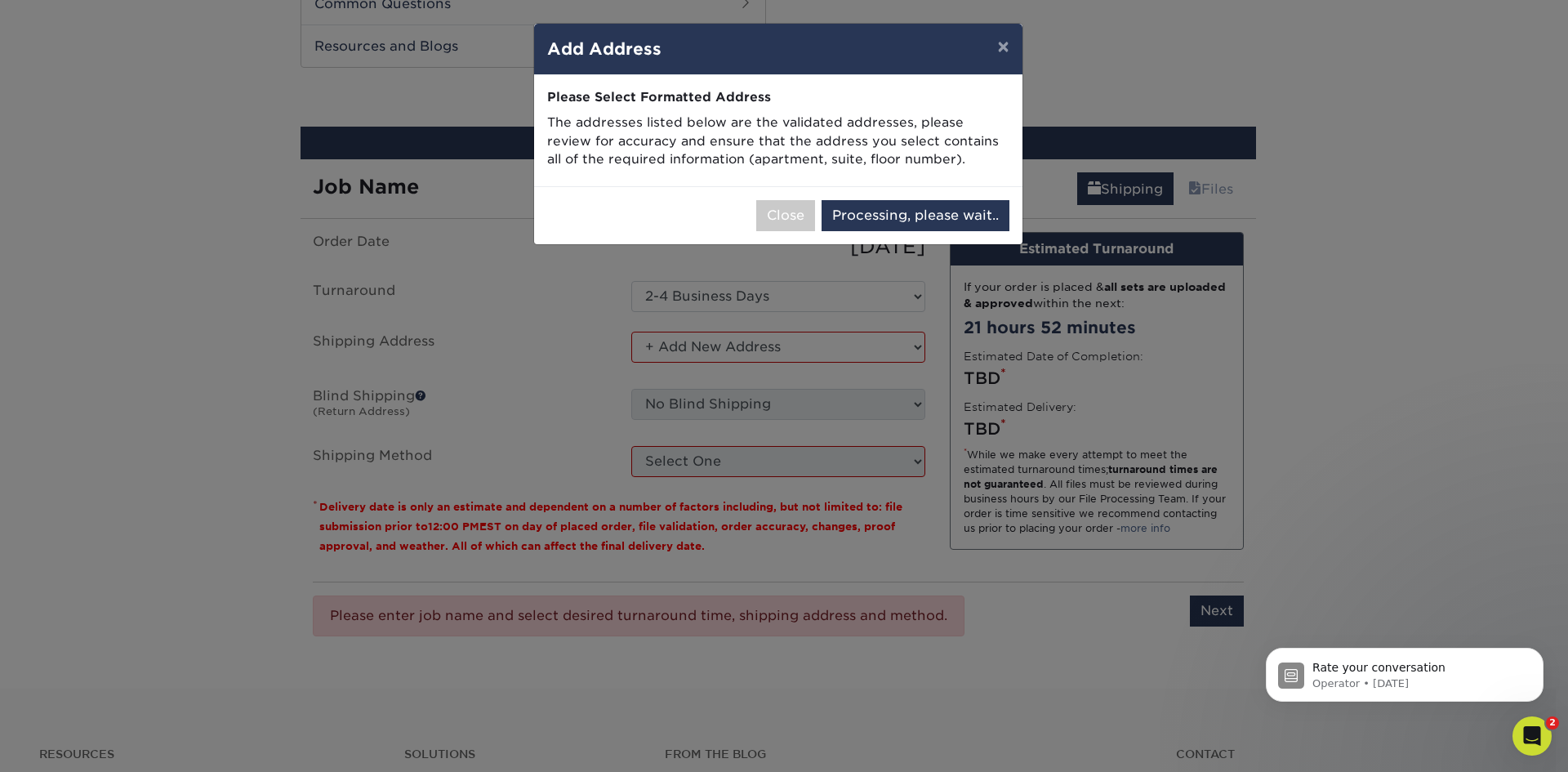
select select "285789"
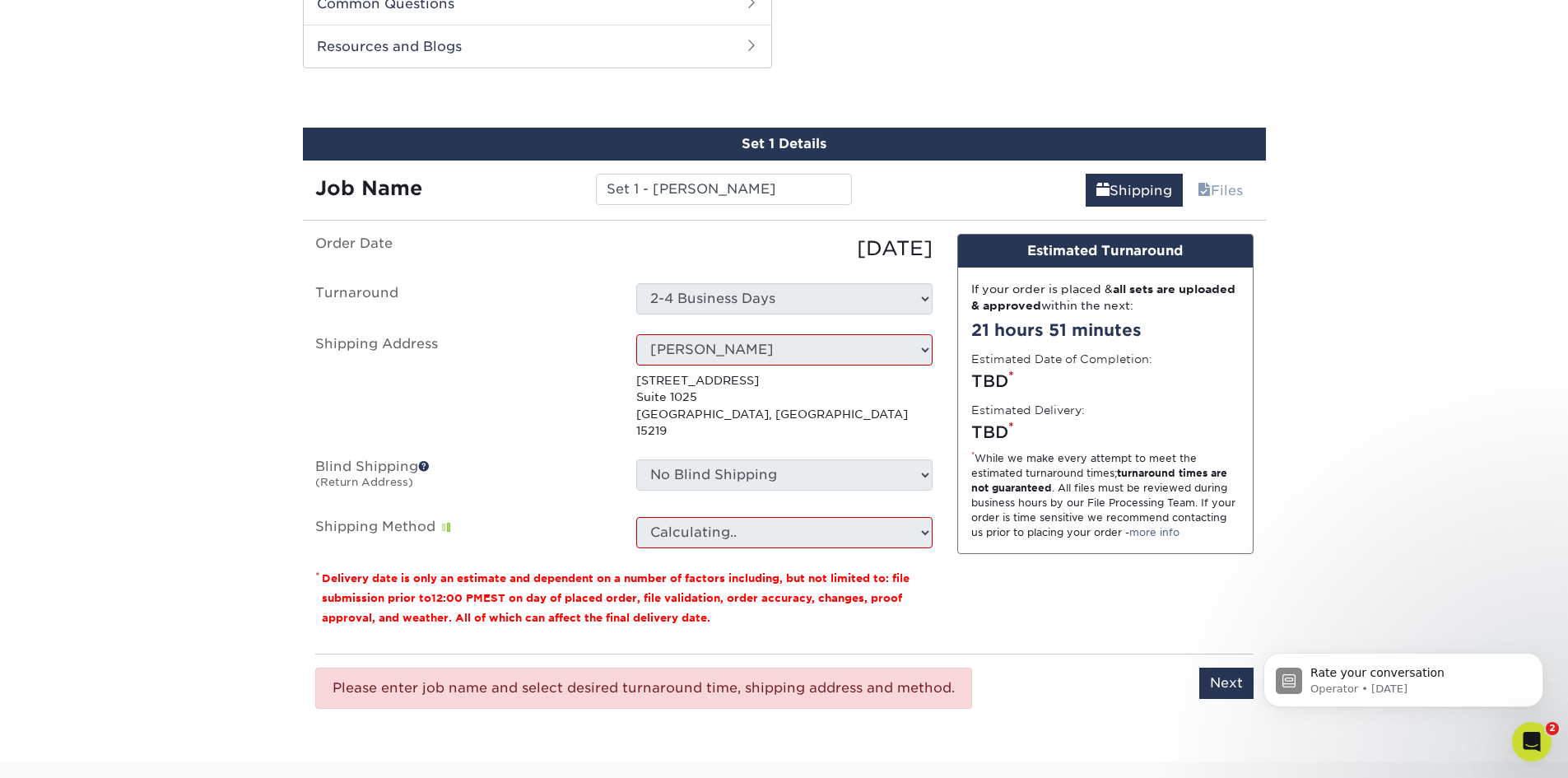
click at [564, 349] on label "Shipping Address" at bounding box center [464, 387] width 321 height 105
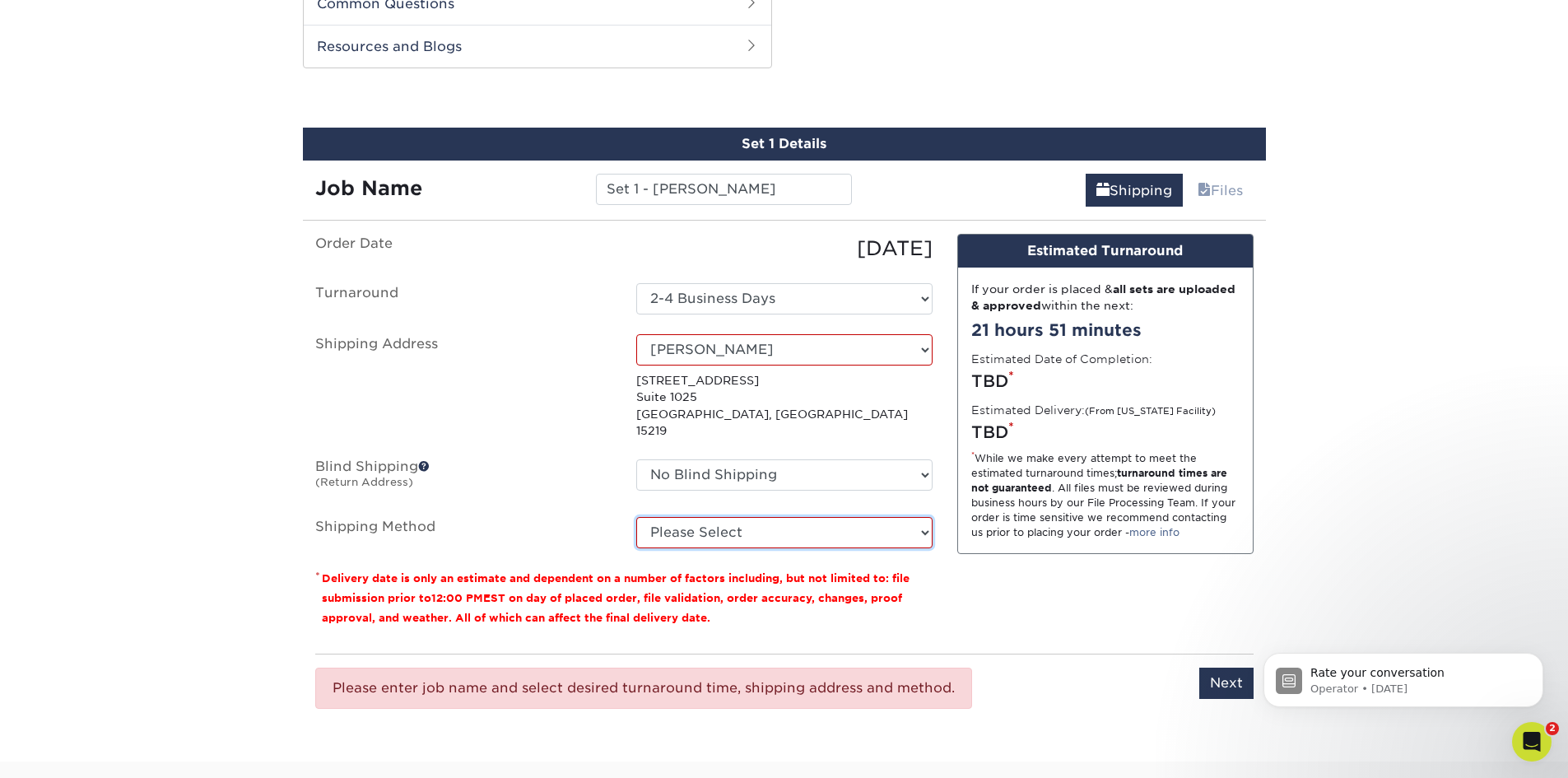
click at [725, 517] on select "Please Select Ground Shipping (+$7.84) 3 Day Shipping Service (+$17.24) 2 Day A…" at bounding box center [784, 533] width 296 height 31
select select "03"
click at [636, 517] on select "Please Select Ground Shipping (+$7.84) 3 Day Shipping Service (+$17.24) 2 Day A…" at bounding box center [784, 533] width 296 height 31
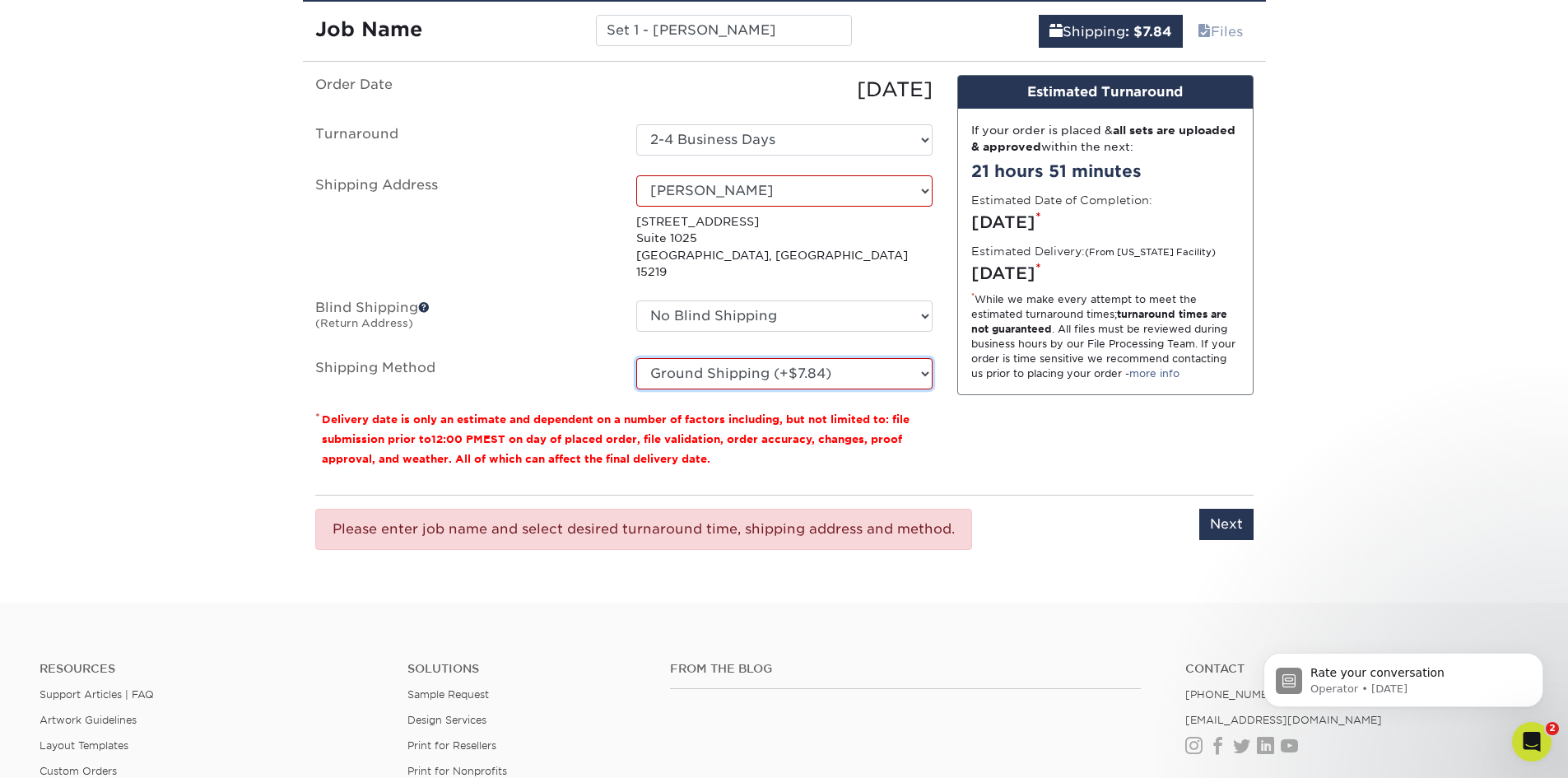
scroll to position [1015, 0]
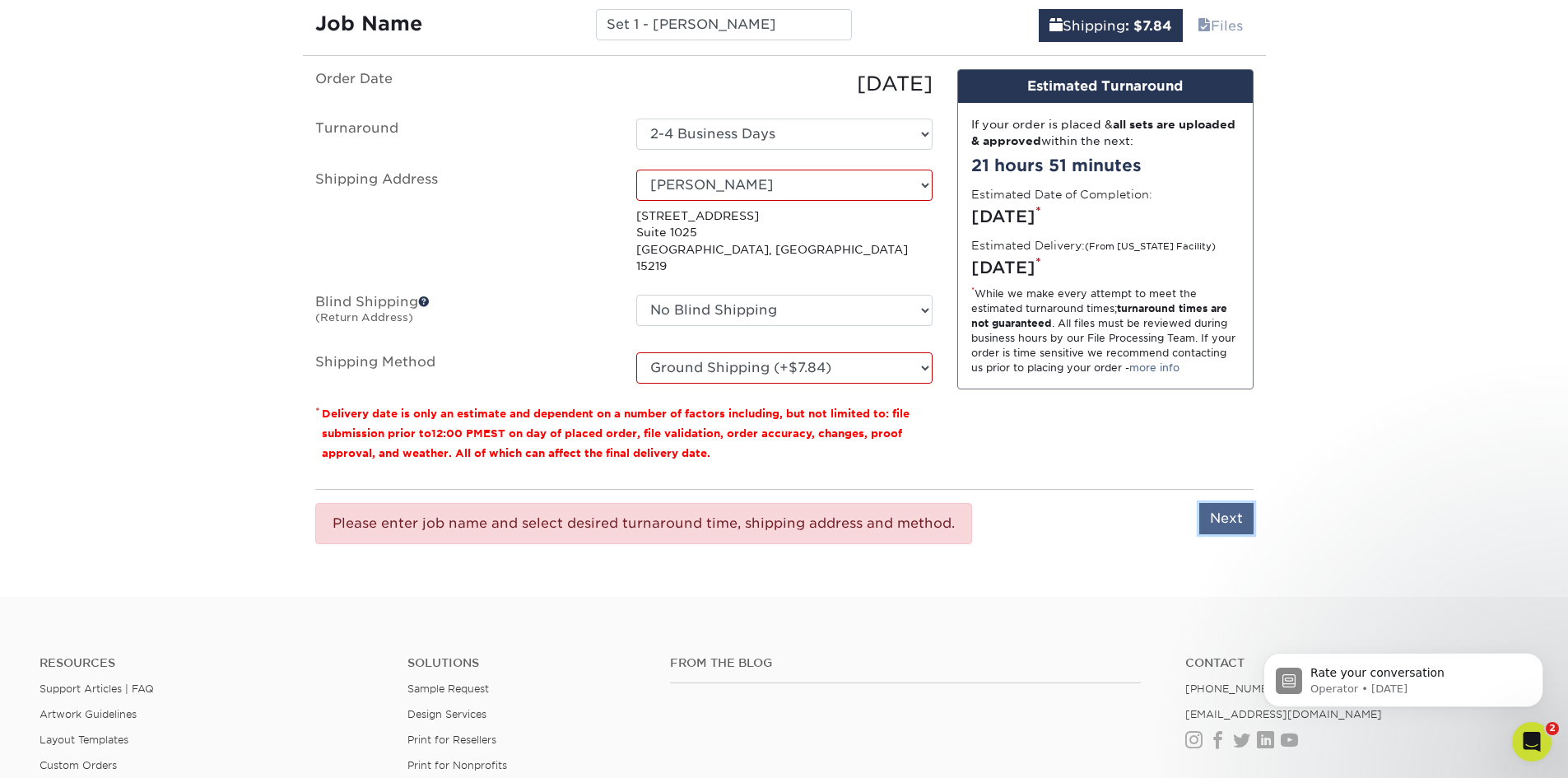
click at [1220, 503] on input "Next" at bounding box center [1226, 519] width 54 height 31
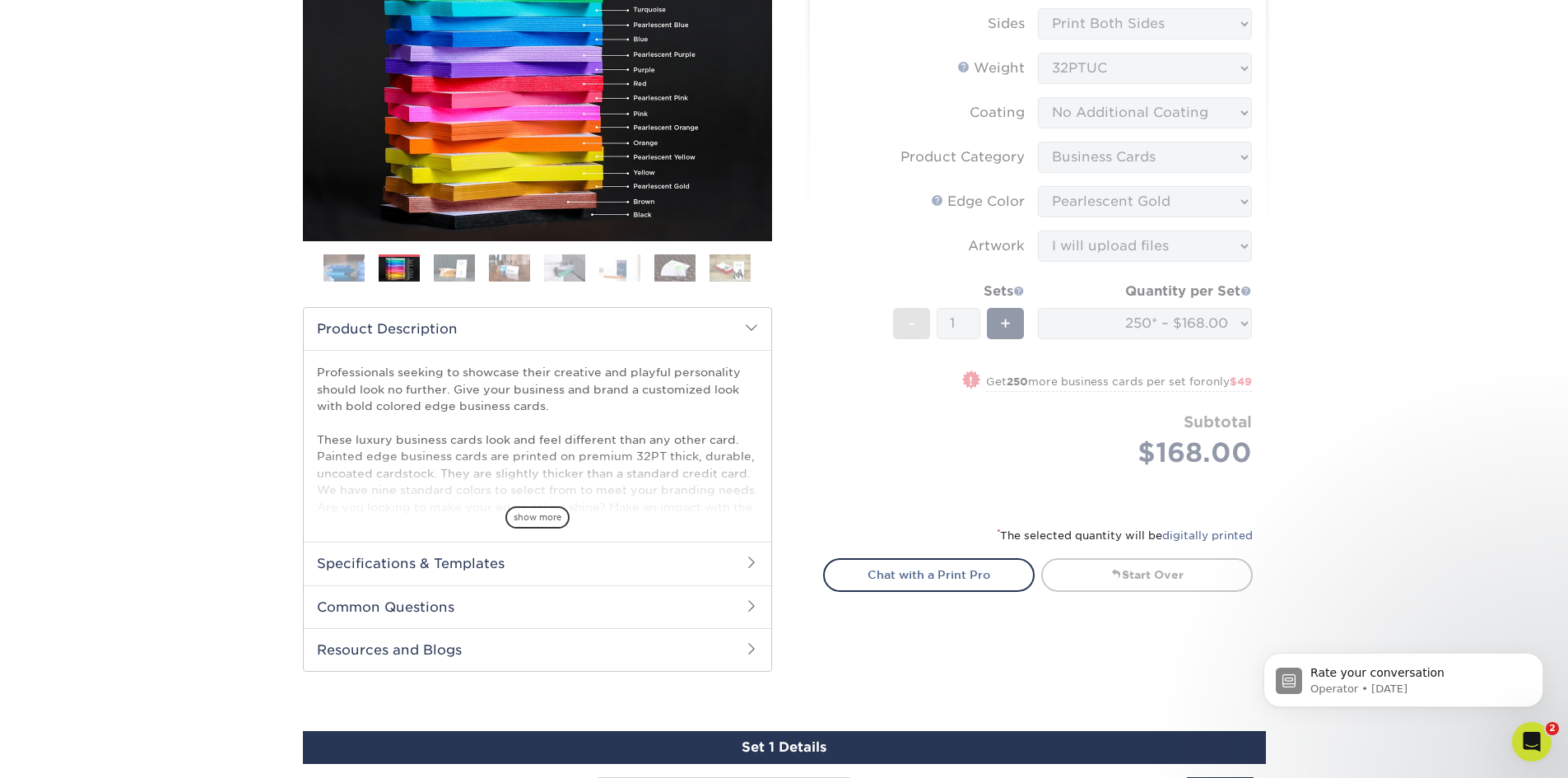
scroll to position [27, 0]
